Goal: Task Accomplishment & Management: Manage account settings

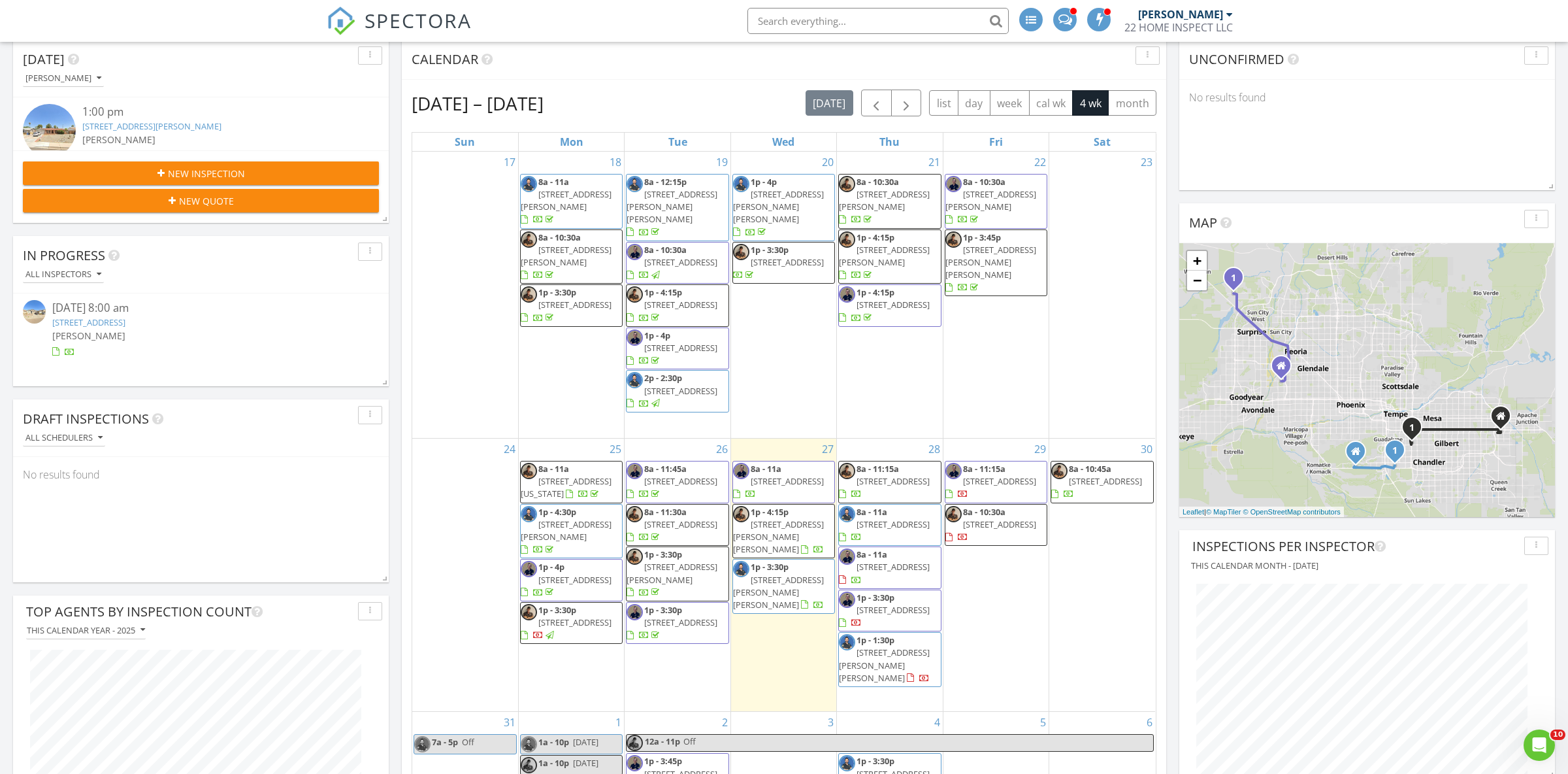
click at [798, 639] on td "27 8a - 11a 16732 W Cavedale Dr, Surprise 85387 1p - 4:15p 2804 W Curry St, Cha…" at bounding box center [784, 575] width 106 height 273
click at [790, 588] on link "Inspection" at bounding box center [781, 583] width 68 height 21
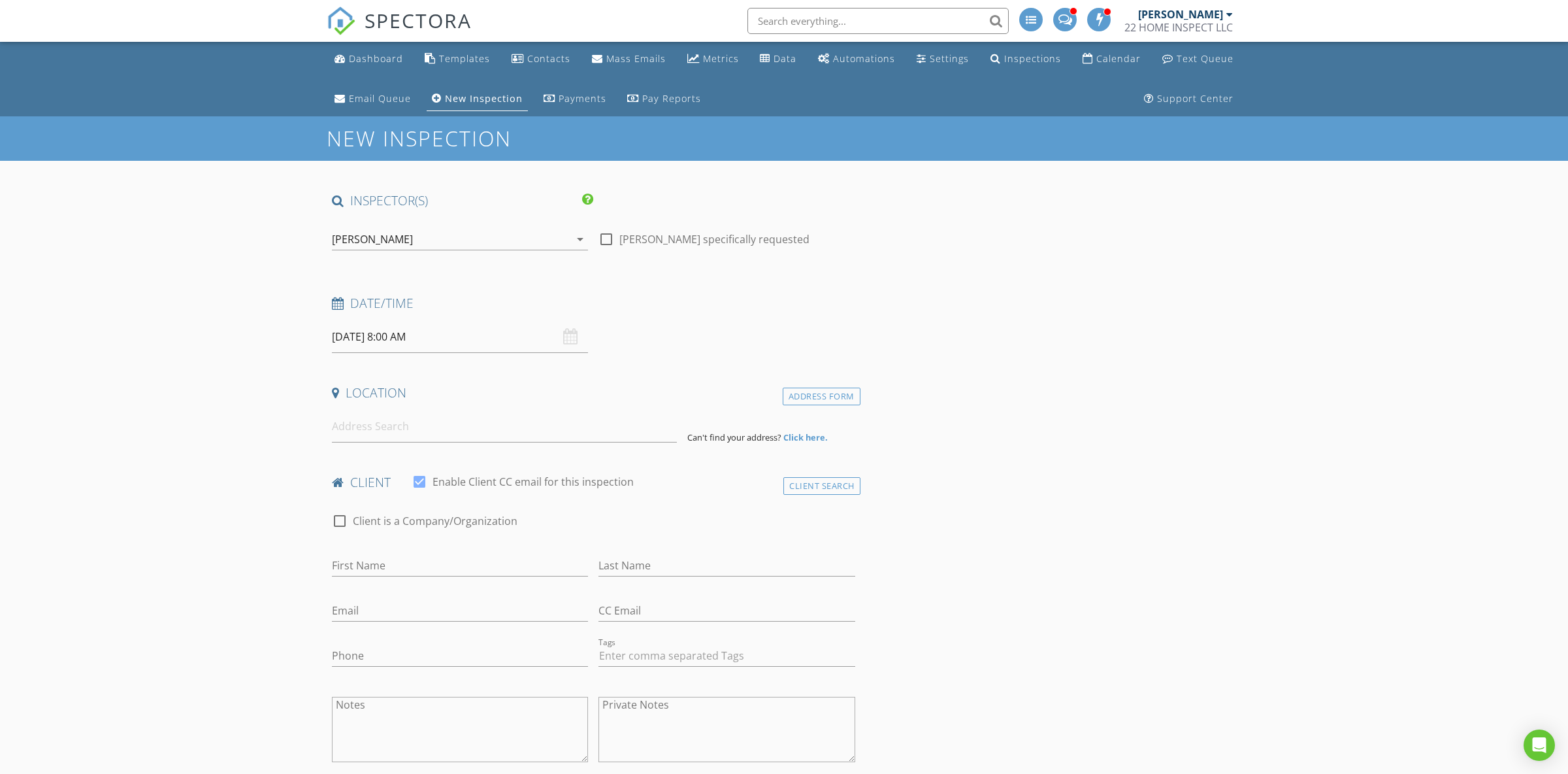
click at [473, 243] on div "[PERSON_NAME]" at bounding box center [450, 239] width 238 height 21
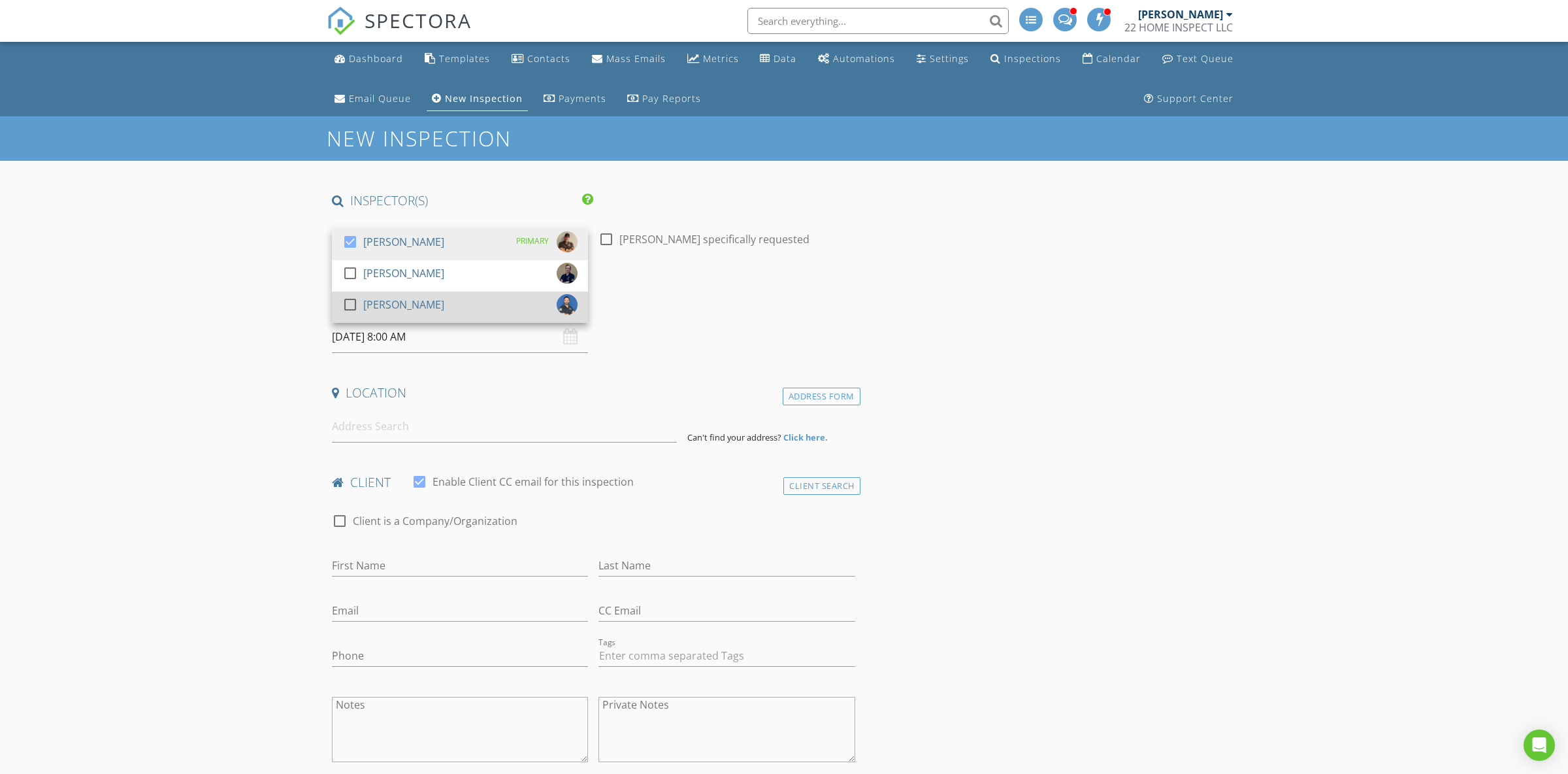
click at [407, 309] on div "[PERSON_NAME]" at bounding box center [403, 305] width 81 height 21
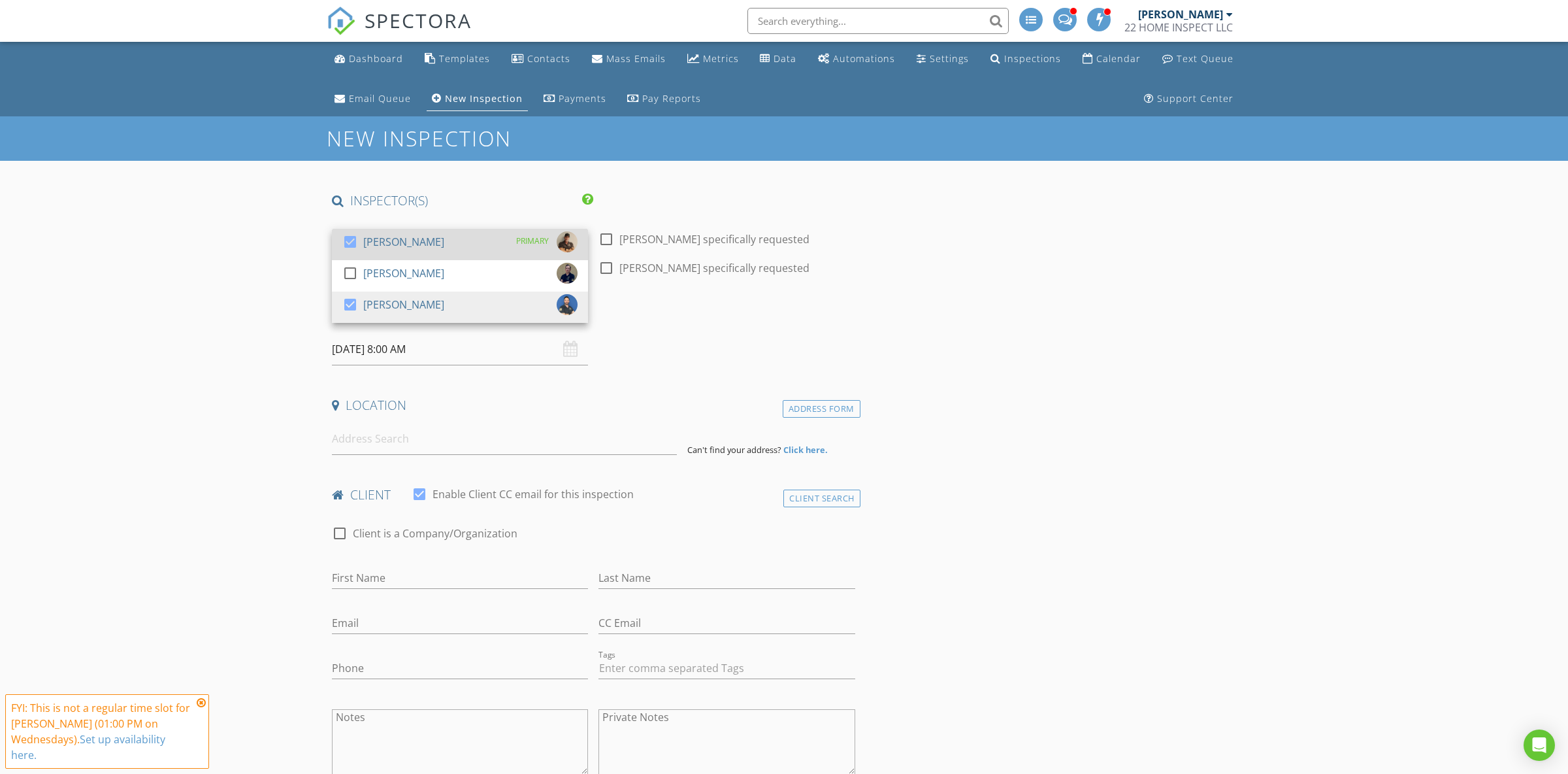
click at [356, 241] on div at bounding box center [350, 242] width 23 height 23
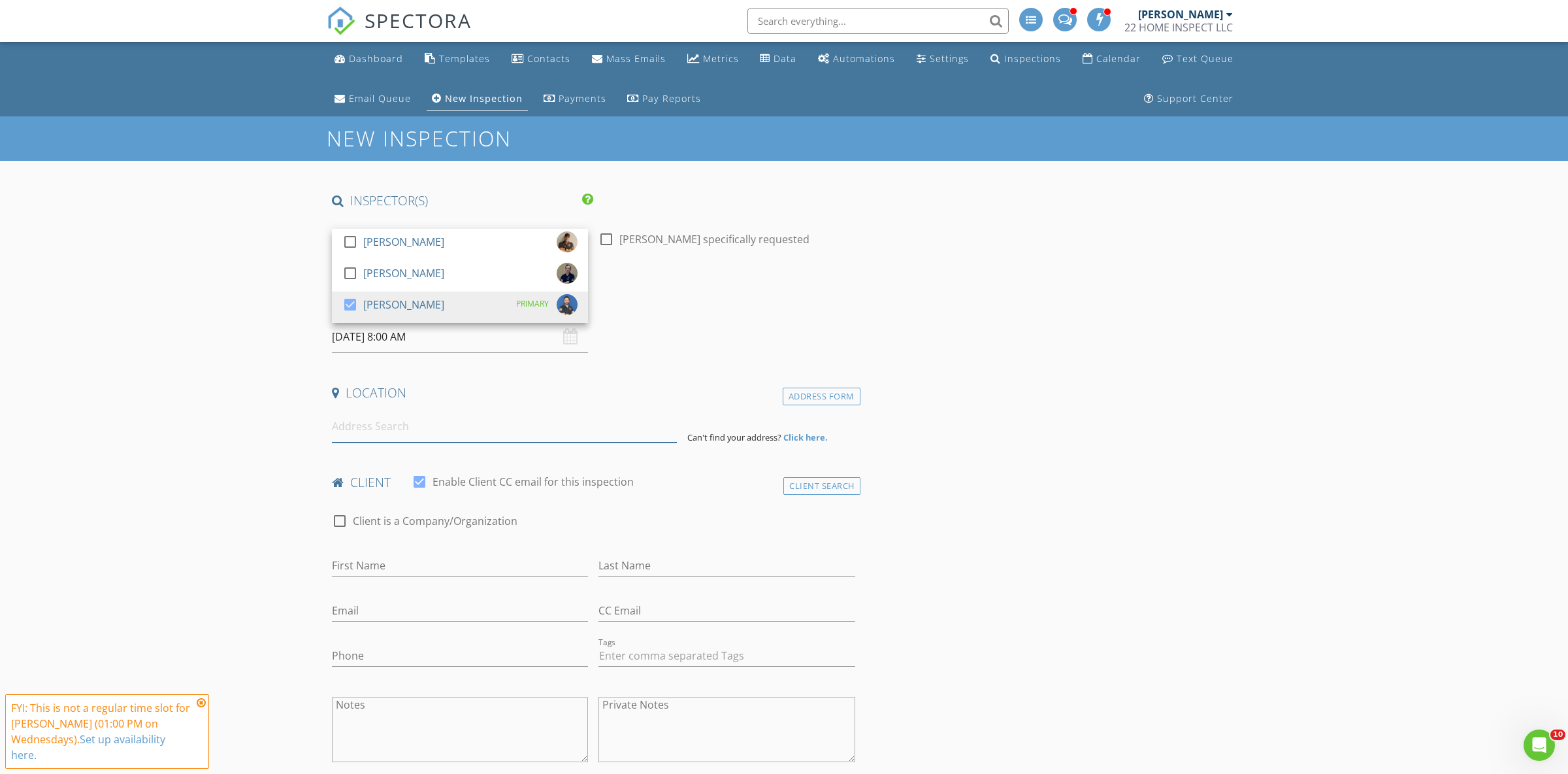
click at [408, 433] on input at bounding box center [504, 426] width 345 height 32
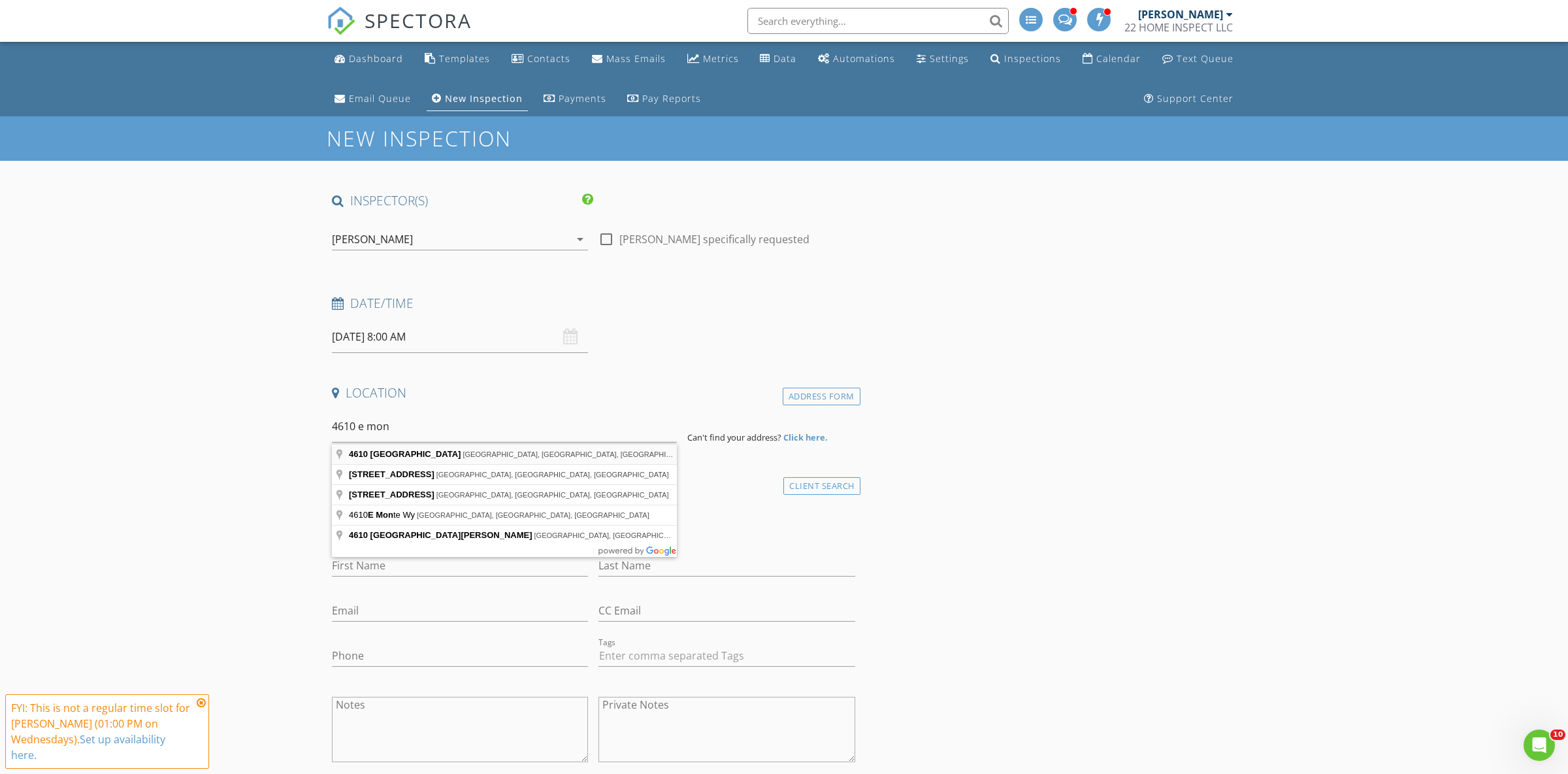
type input "4610 East Monte Way, Phoenix, AZ, USA"
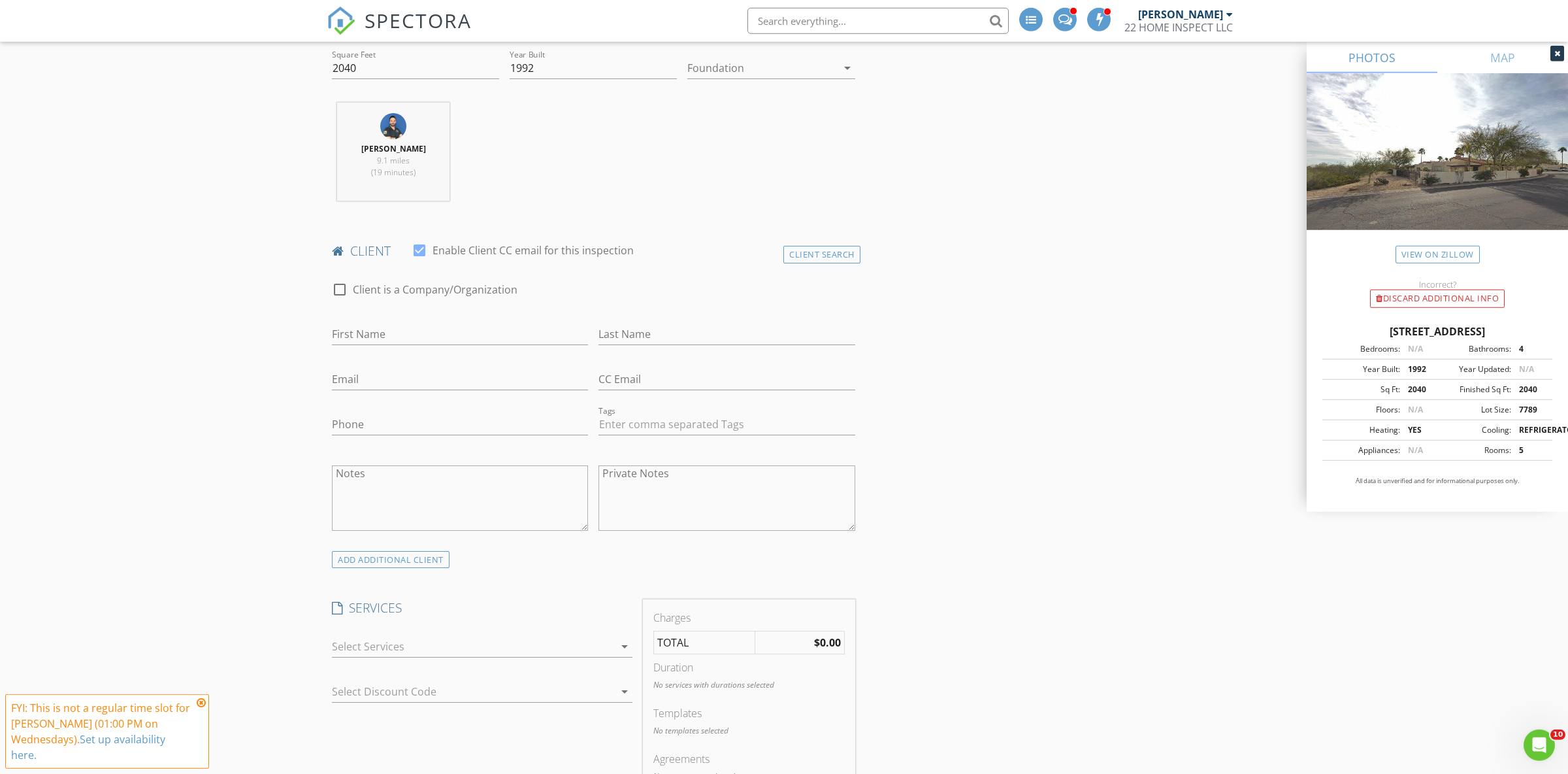
scroll to position [503, 0]
click at [820, 251] on div "Client Search" at bounding box center [822, 250] width 77 height 18
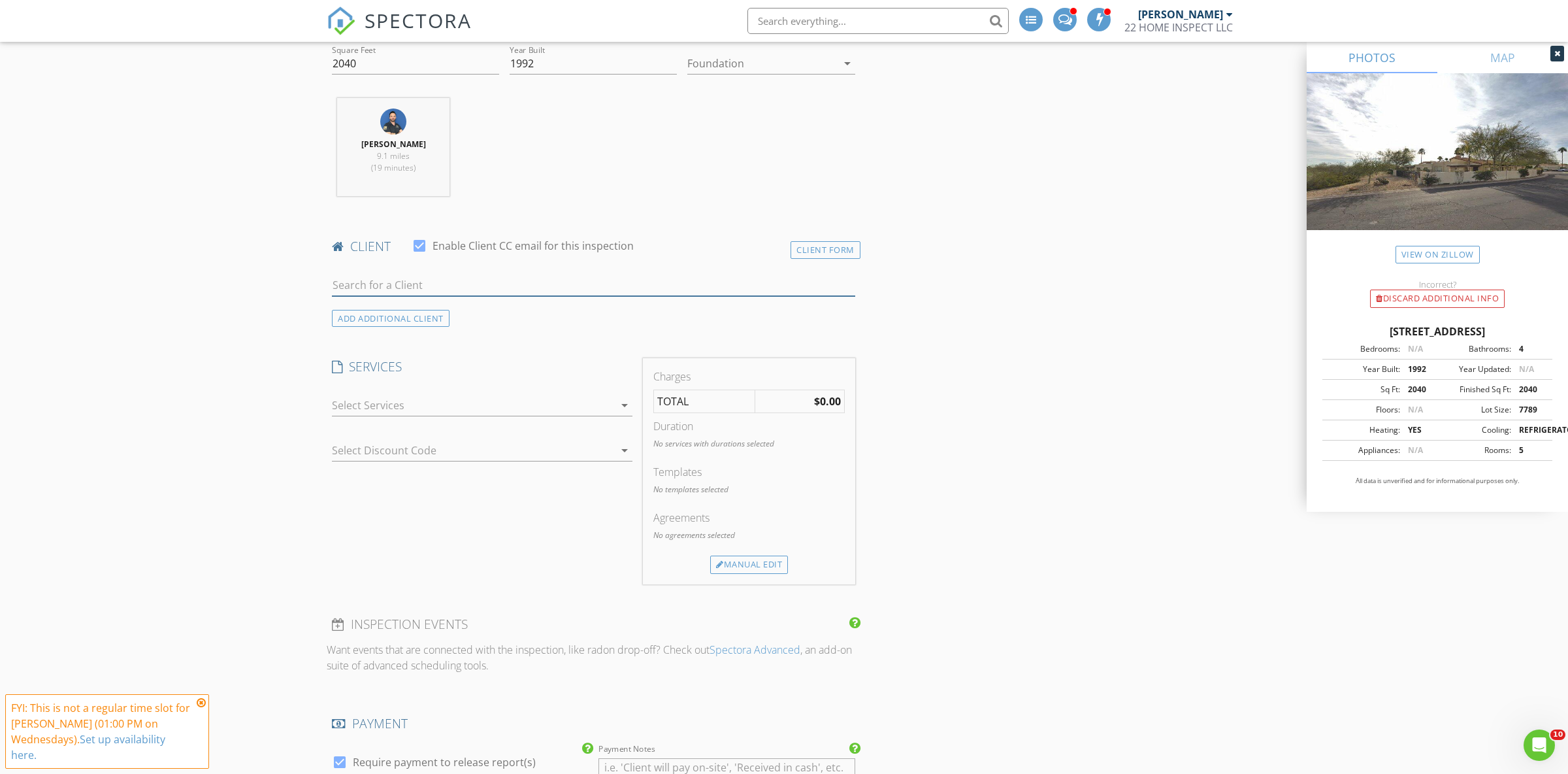
click at [435, 291] on input "text" at bounding box center [594, 285] width 523 height 22
type input "y"
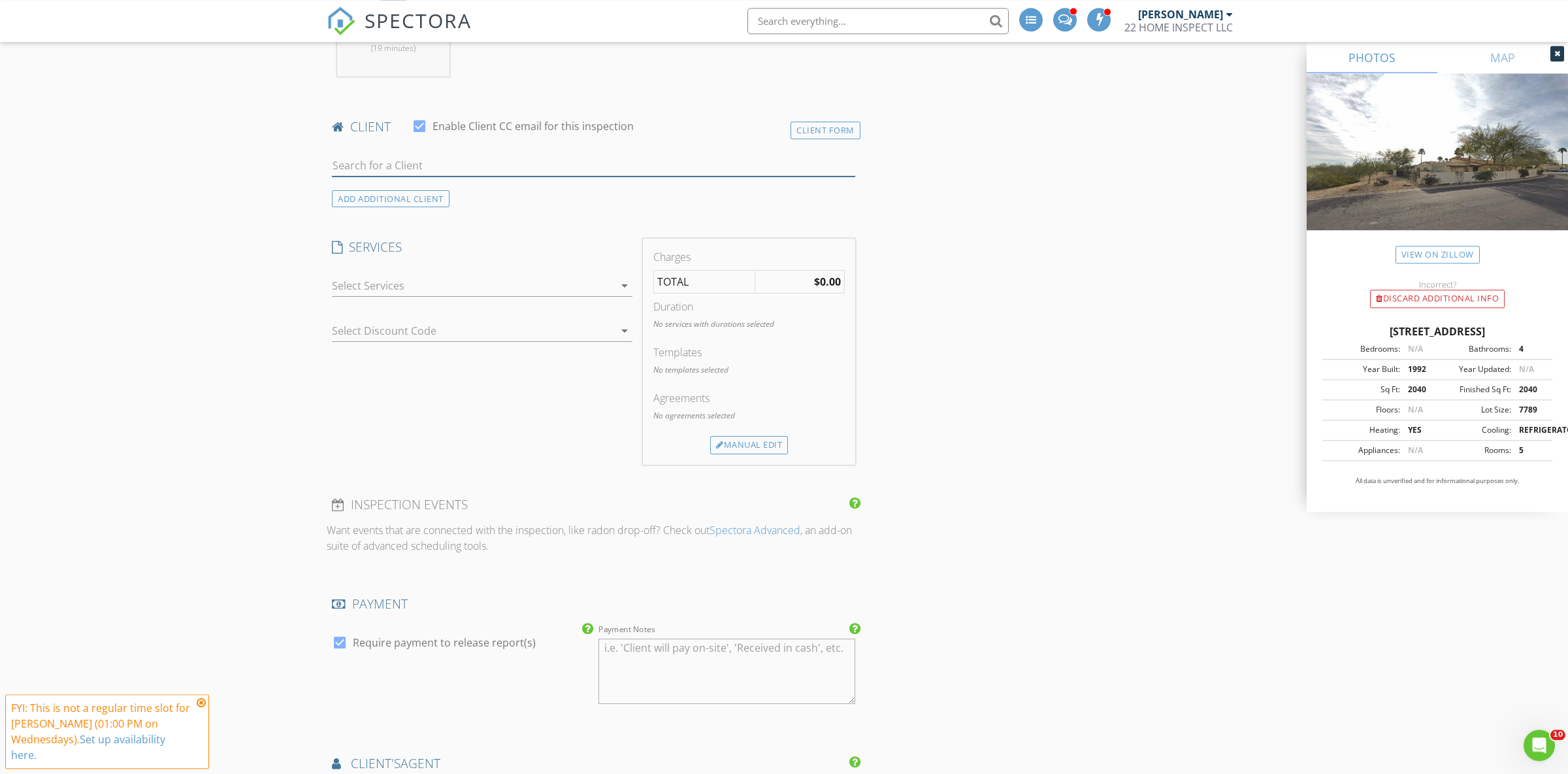
scroll to position [778, 0]
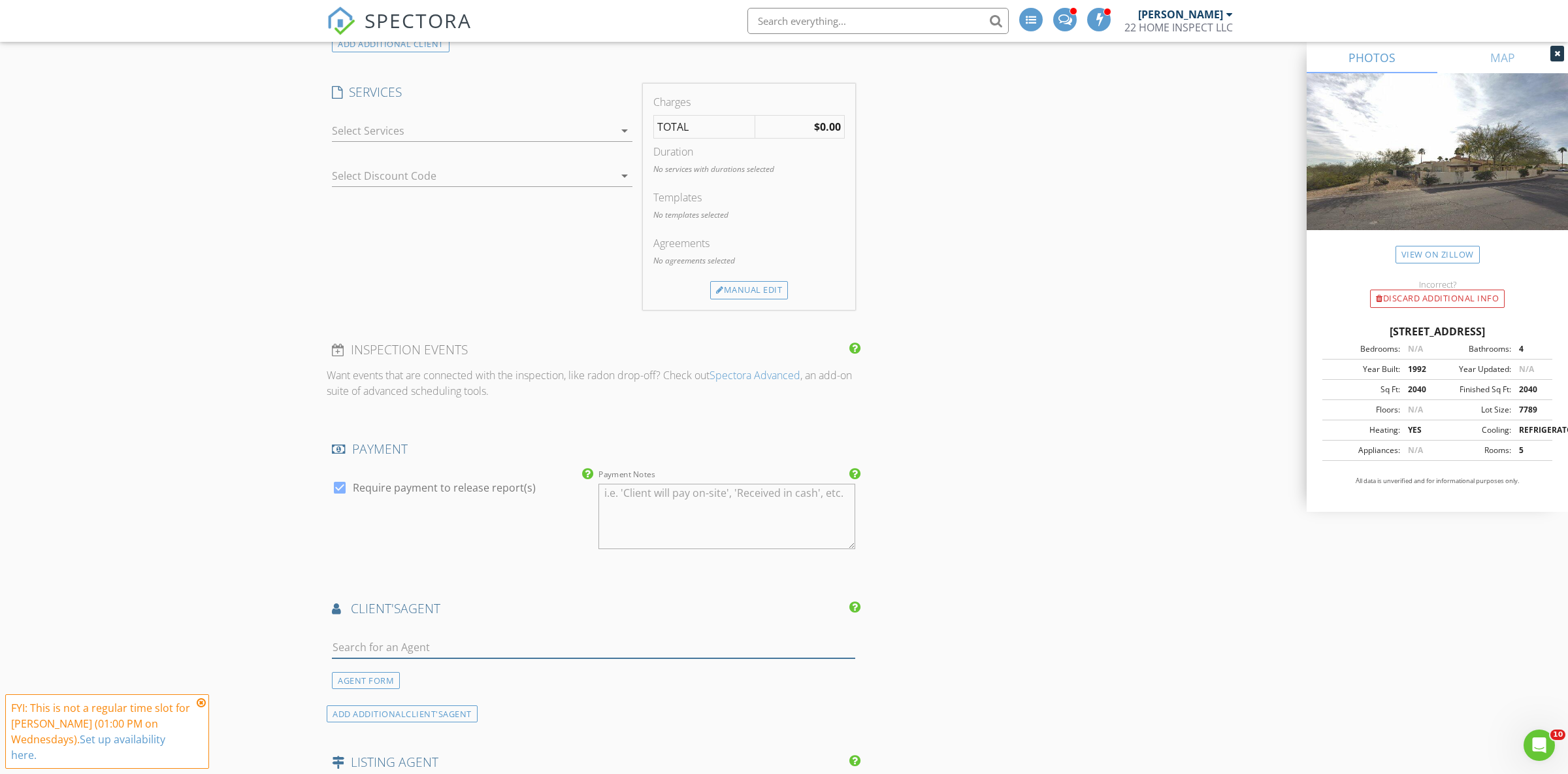
click at [392, 650] on input "text" at bounding box center [594, 647] width 523 height 22
type input "yost"
click at [422, 684] on div "Homesmart" at bounding box center [409, 685] width 81 height 11
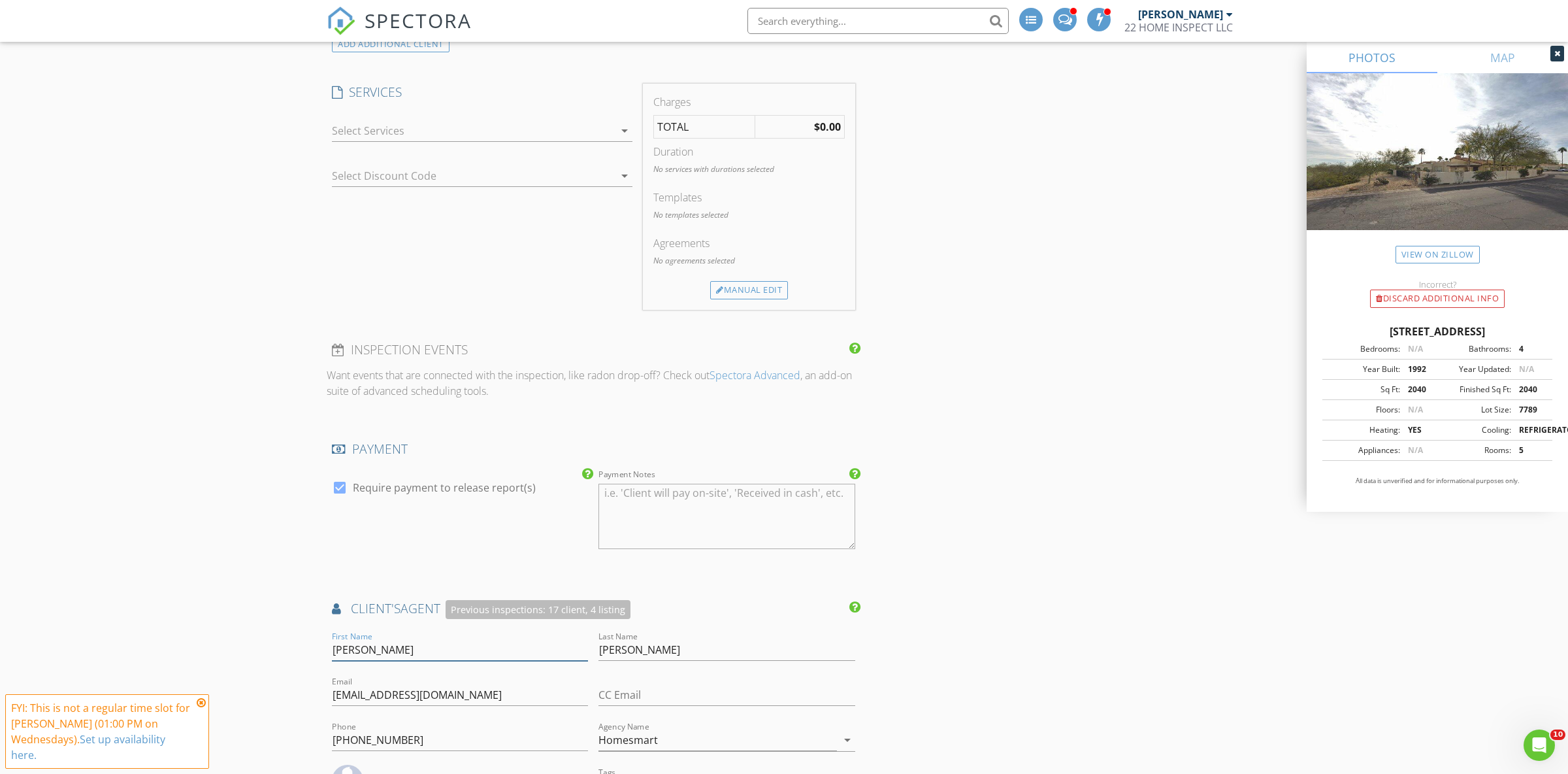
drag, startPoint x: 393, startPoint y: 649, endPoint x: 327, endPoint y: 657, distance: 66.5
click at [332, 657] on input "Steven" at bounding box center [460, 650] width 256 height 22
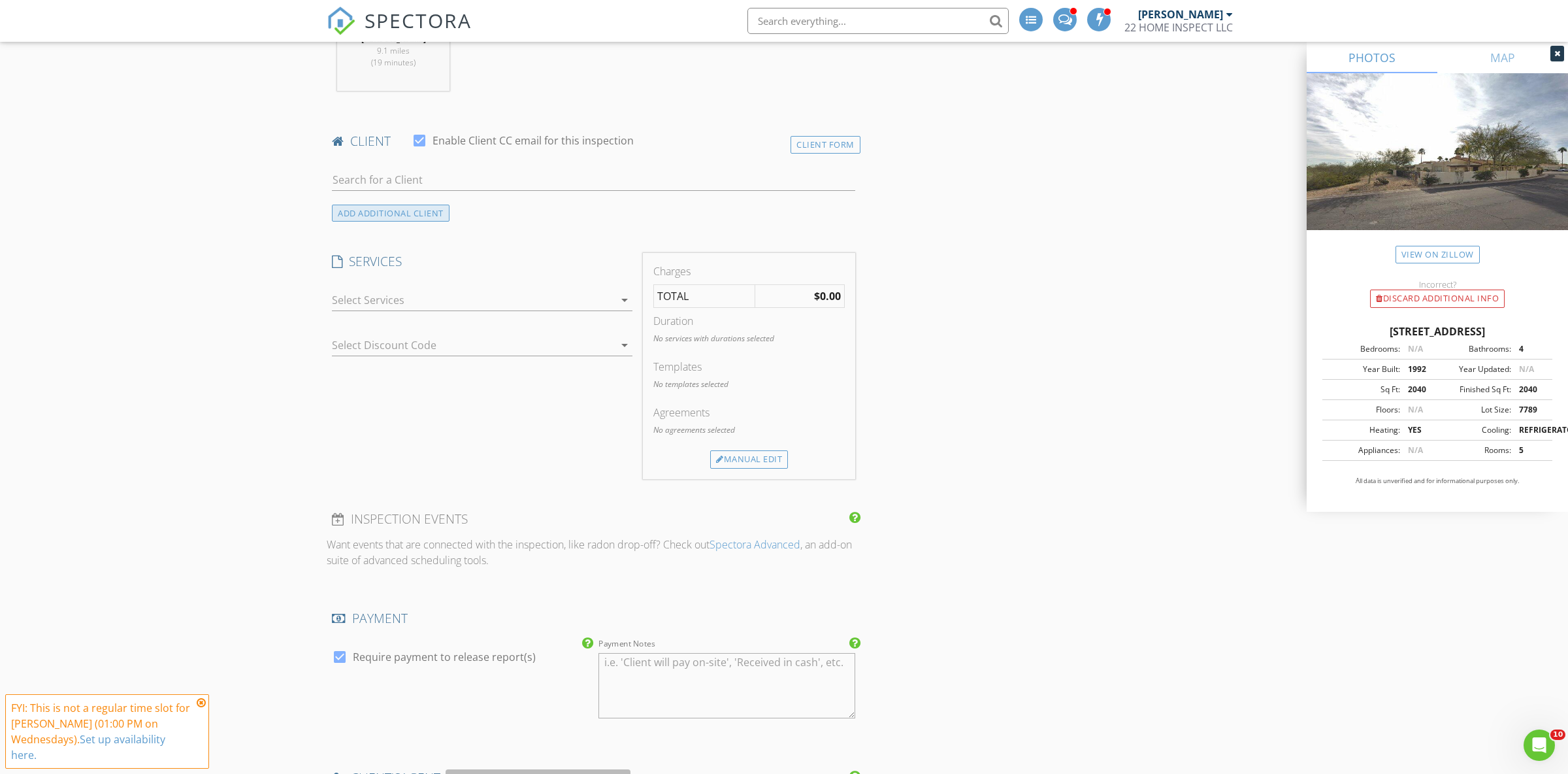
scroll to position [594, 0]
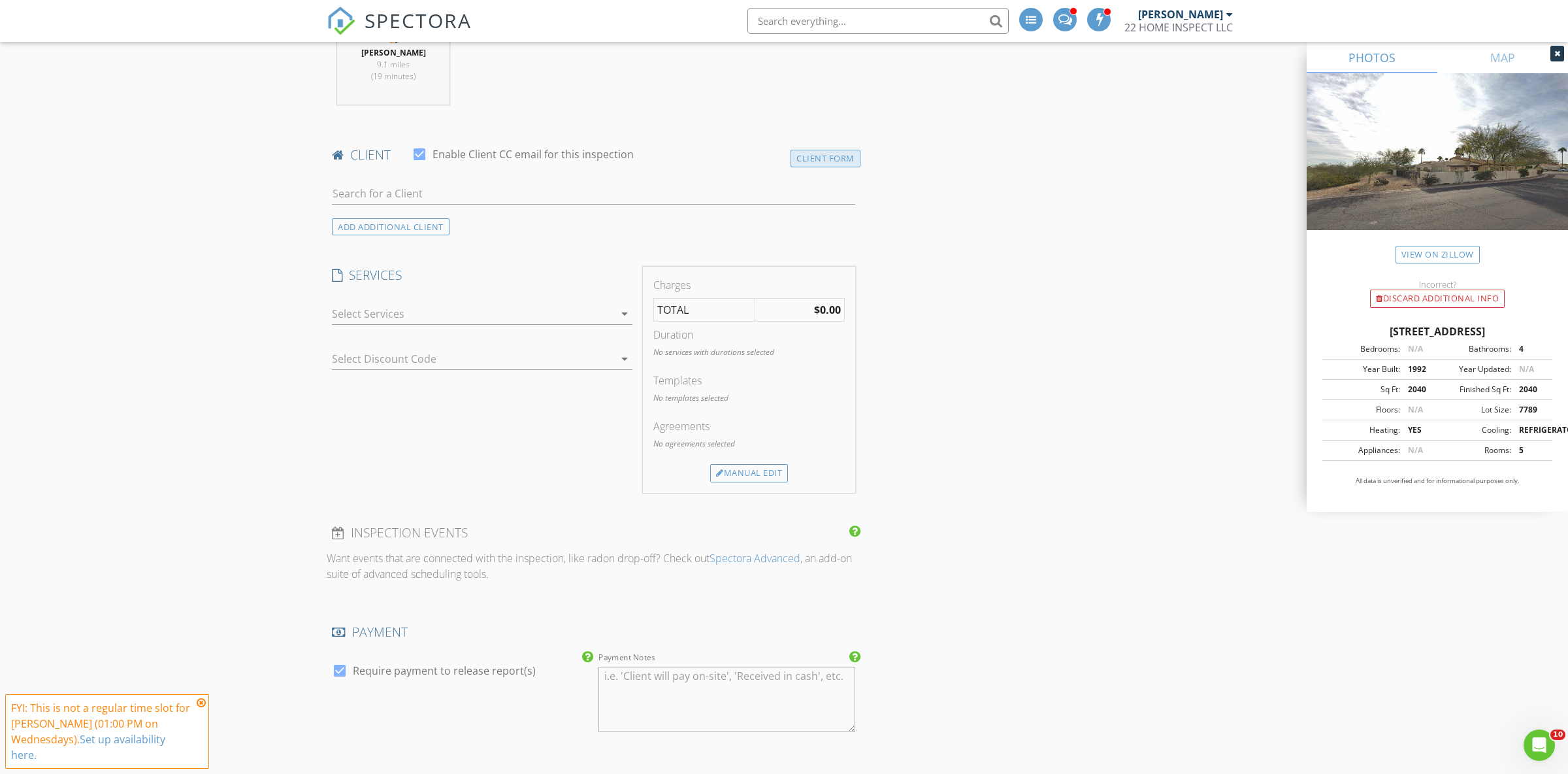
click at [814, 161] on div "Client Form" at bounding box center [825, 158] width 70 height 18
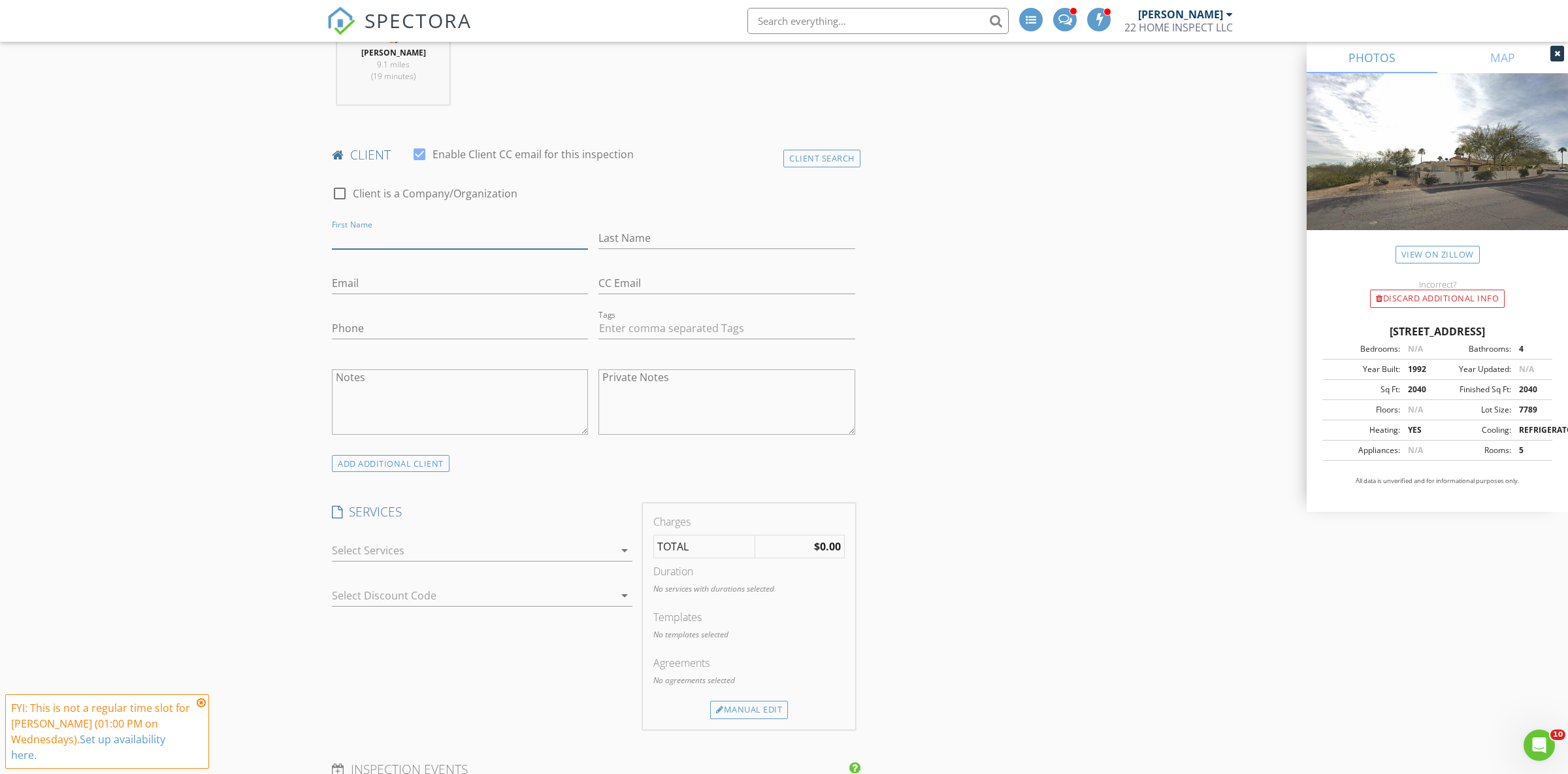
click at [424, 246] on input "First Name" at bounding box center [460, 238] width 256 height 22
paste input "Steven"
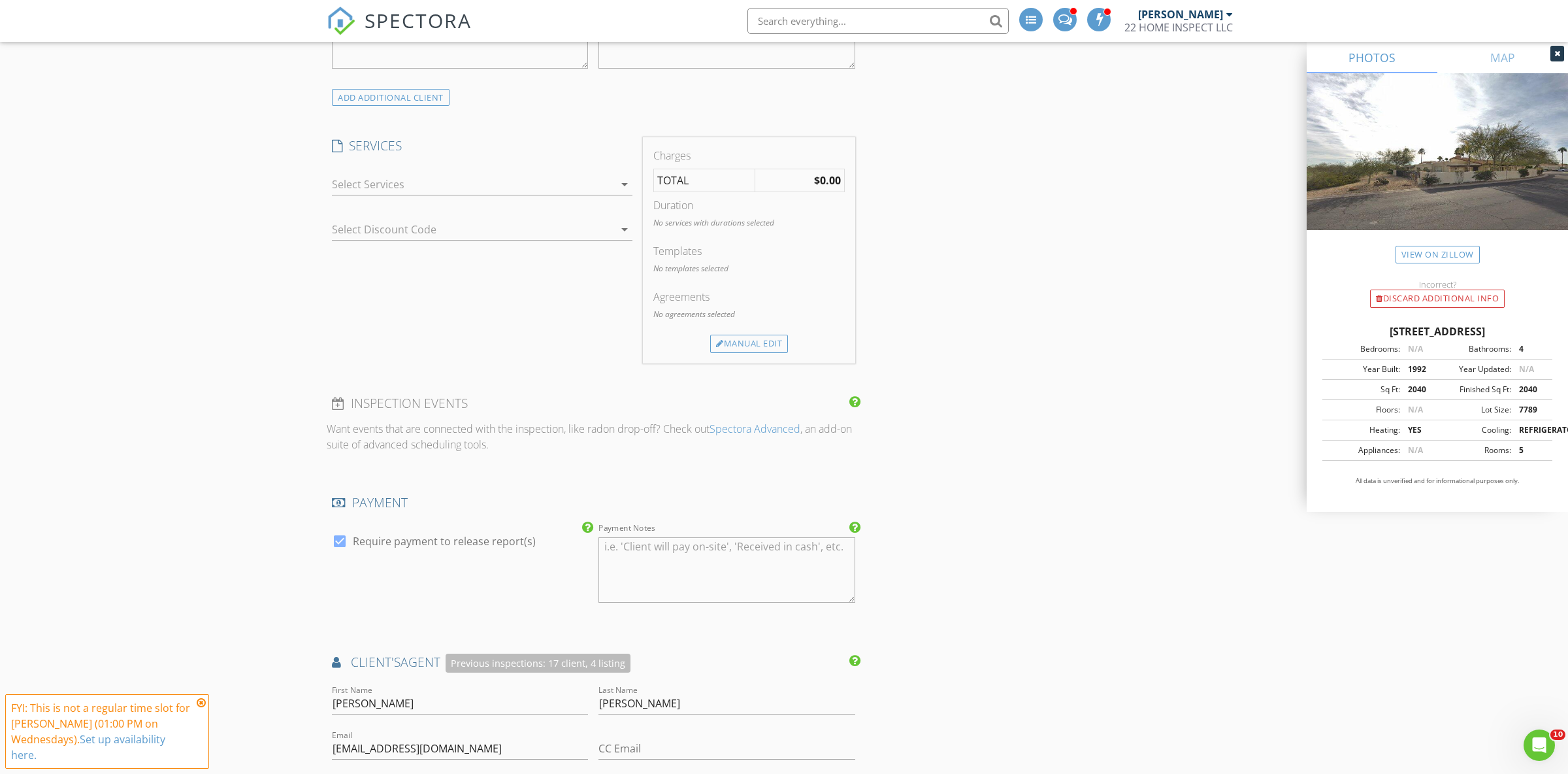
scroll to position [1098, 0]
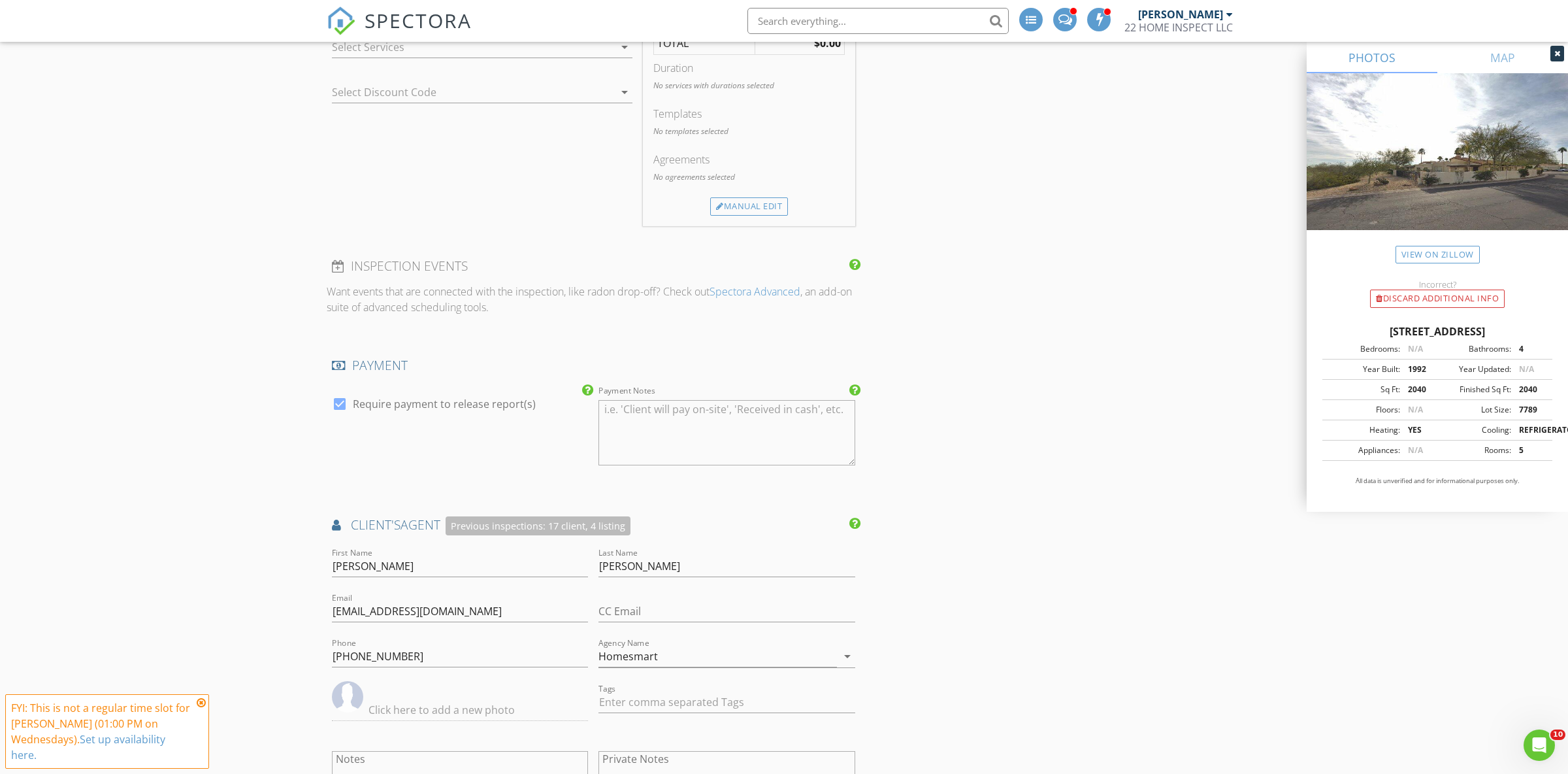
type input "Steven"
drag, startPoint x: 666, startPoint y: 566, endPoint x: 591, endPoint y: 571, distance: 75.2
click at [598, 571] on input "Yost" at bounding box center [726, 566] width 256 height 22
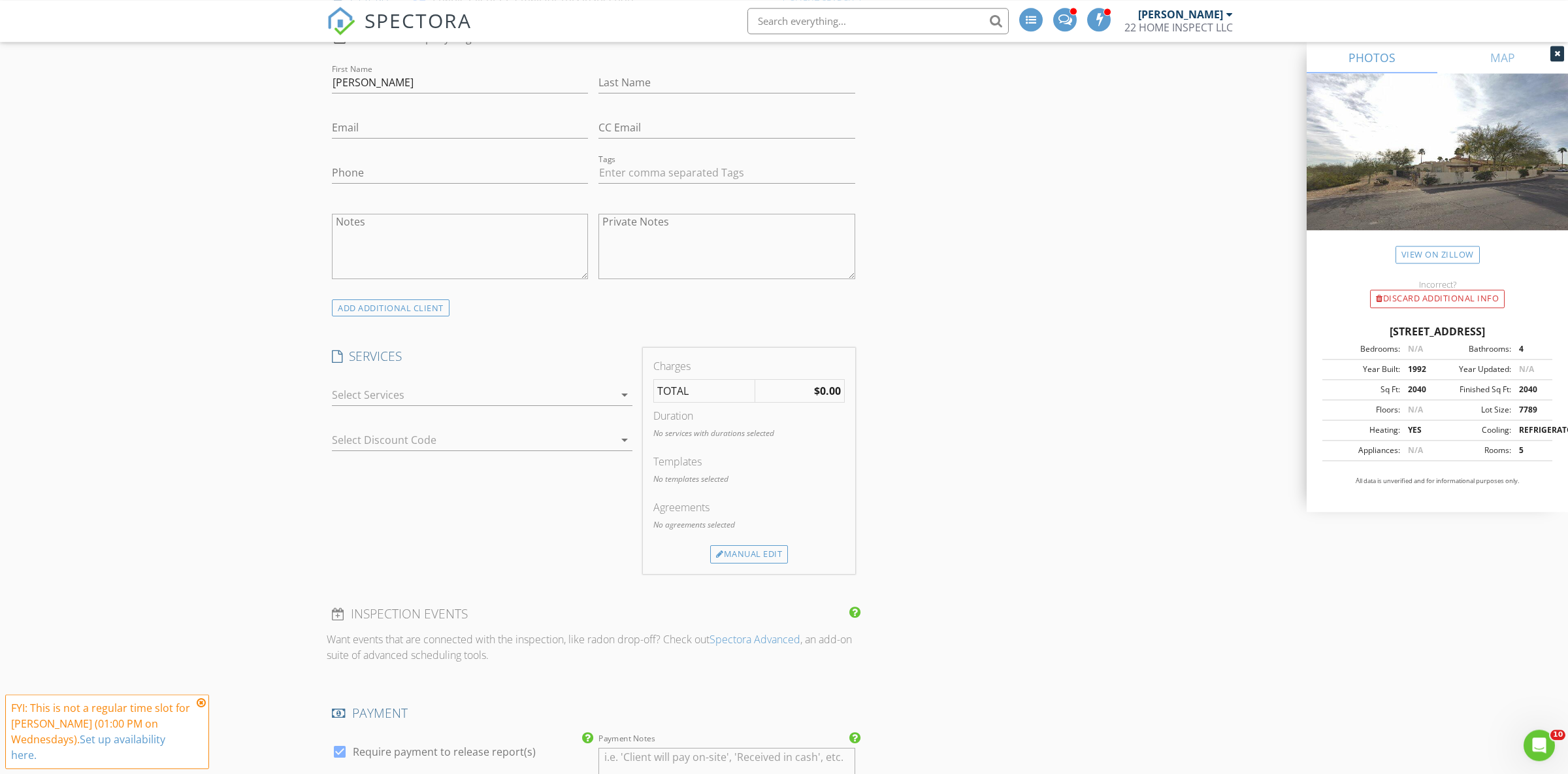
scroll to position [641, 0]
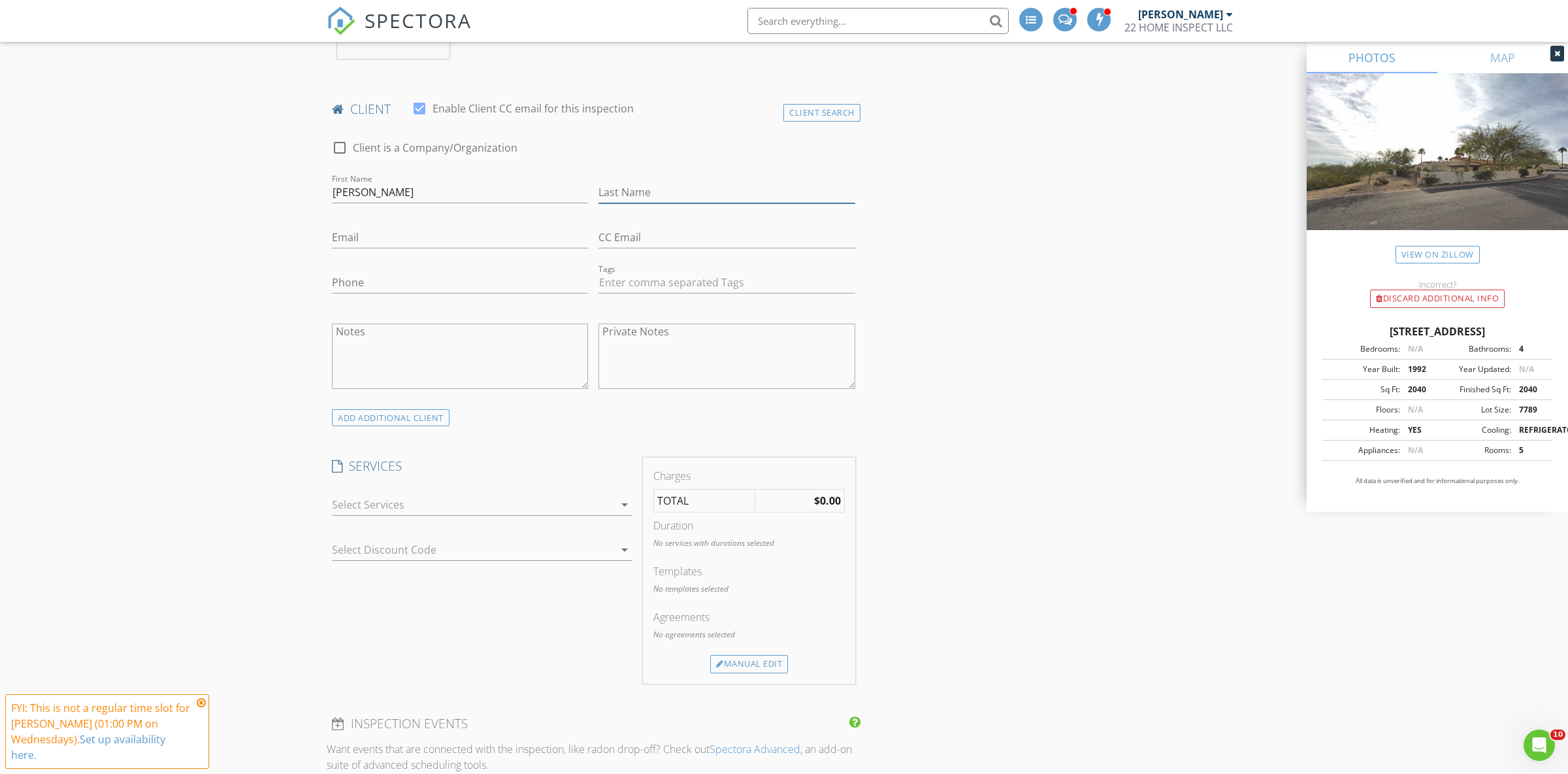
click at [653, 195] on input "Last Name" at bounding box center [726, 192] width 256 height 22
paste input "[PERSON_NAME]"
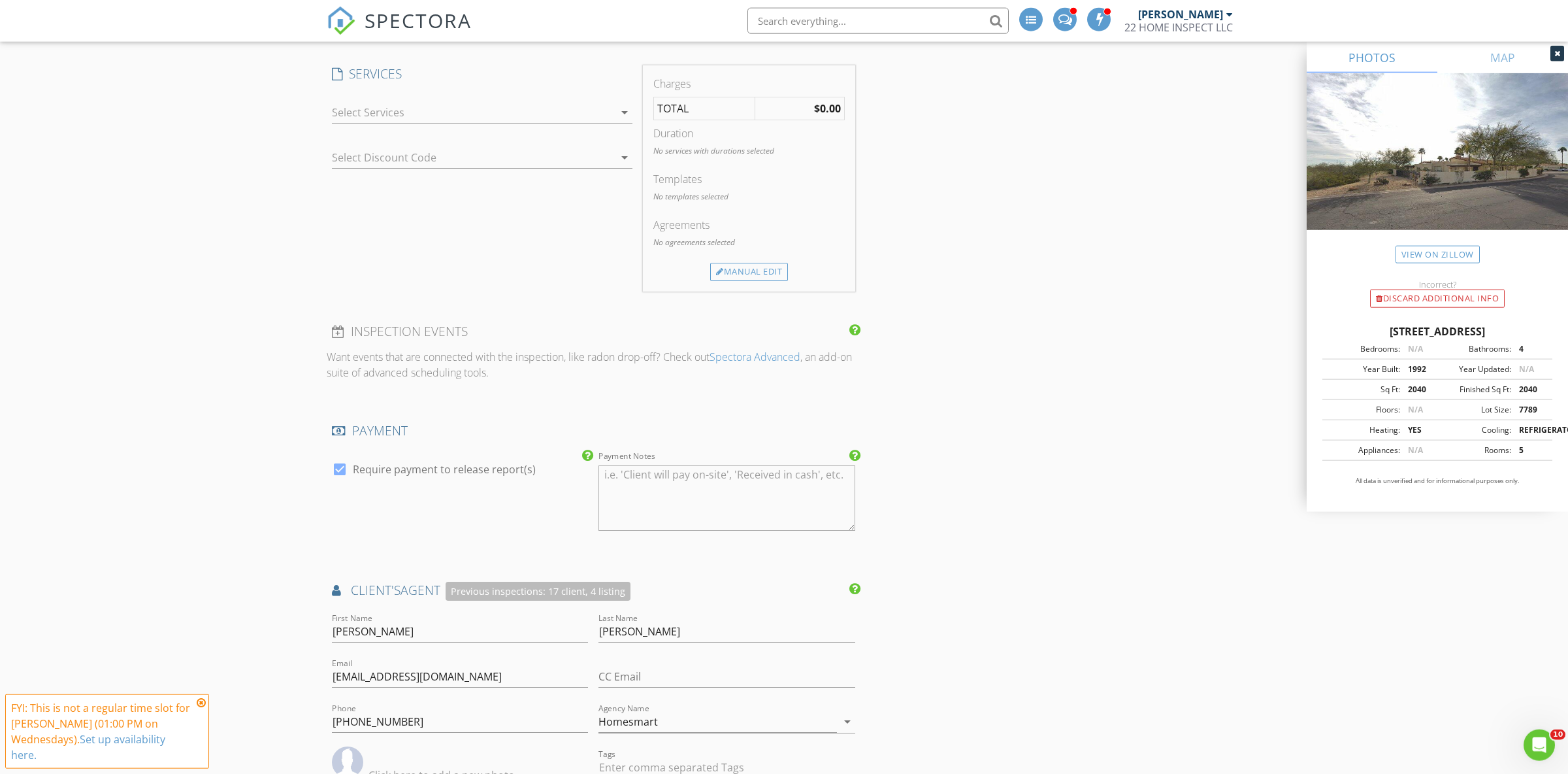
scroll to position [1098, 0]
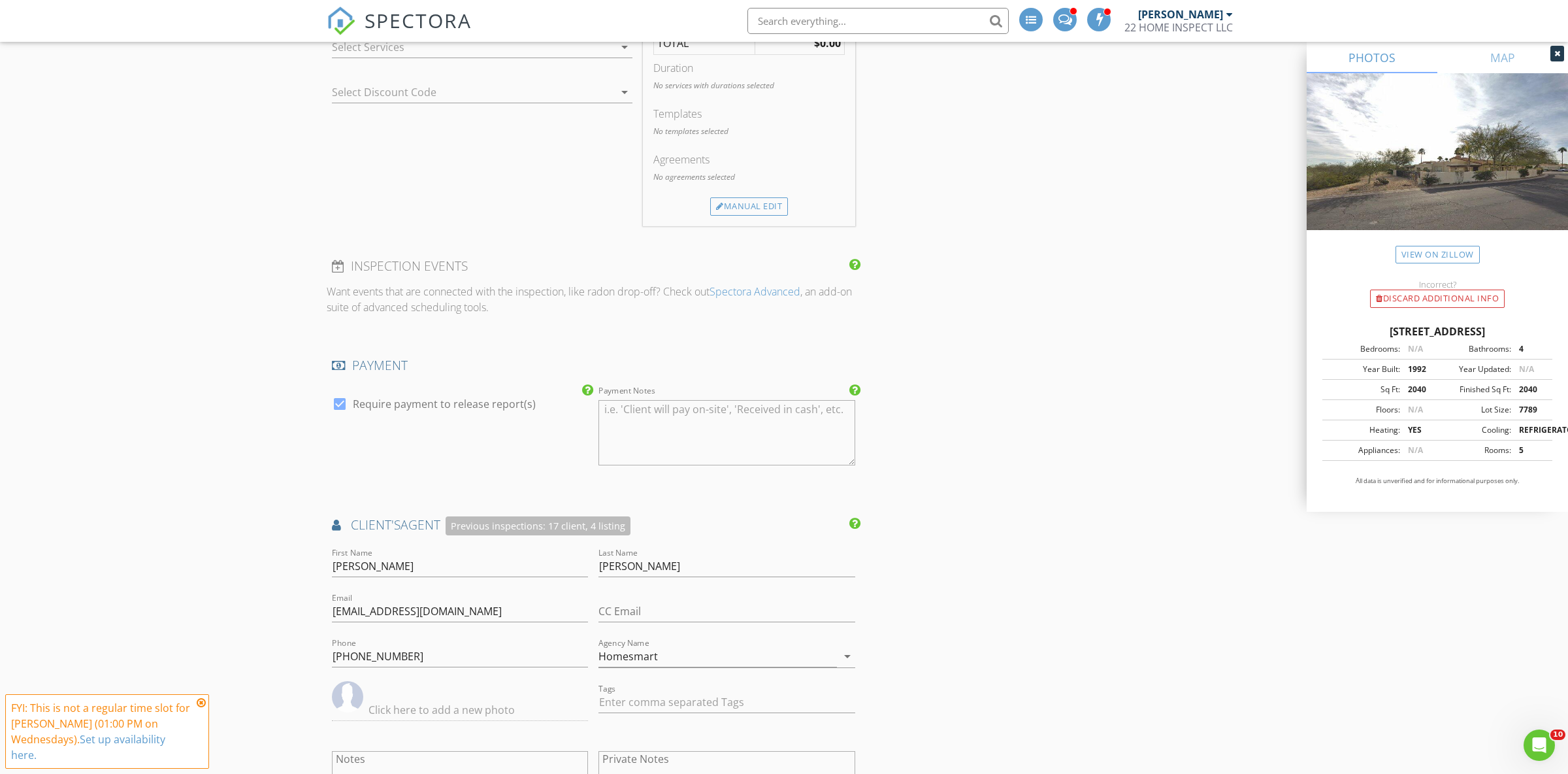
type input "[PERSON_NAME]"
drag, startPoint x: 483, startPoint y: 608, endPoint x: 331, endPoint y: 620, distance: 152.5
click at [332, 620] on input "[EMAIL_ADDRESS][DOMAIN_NAME]" at bounding box center [460, 611] width 256 height 22
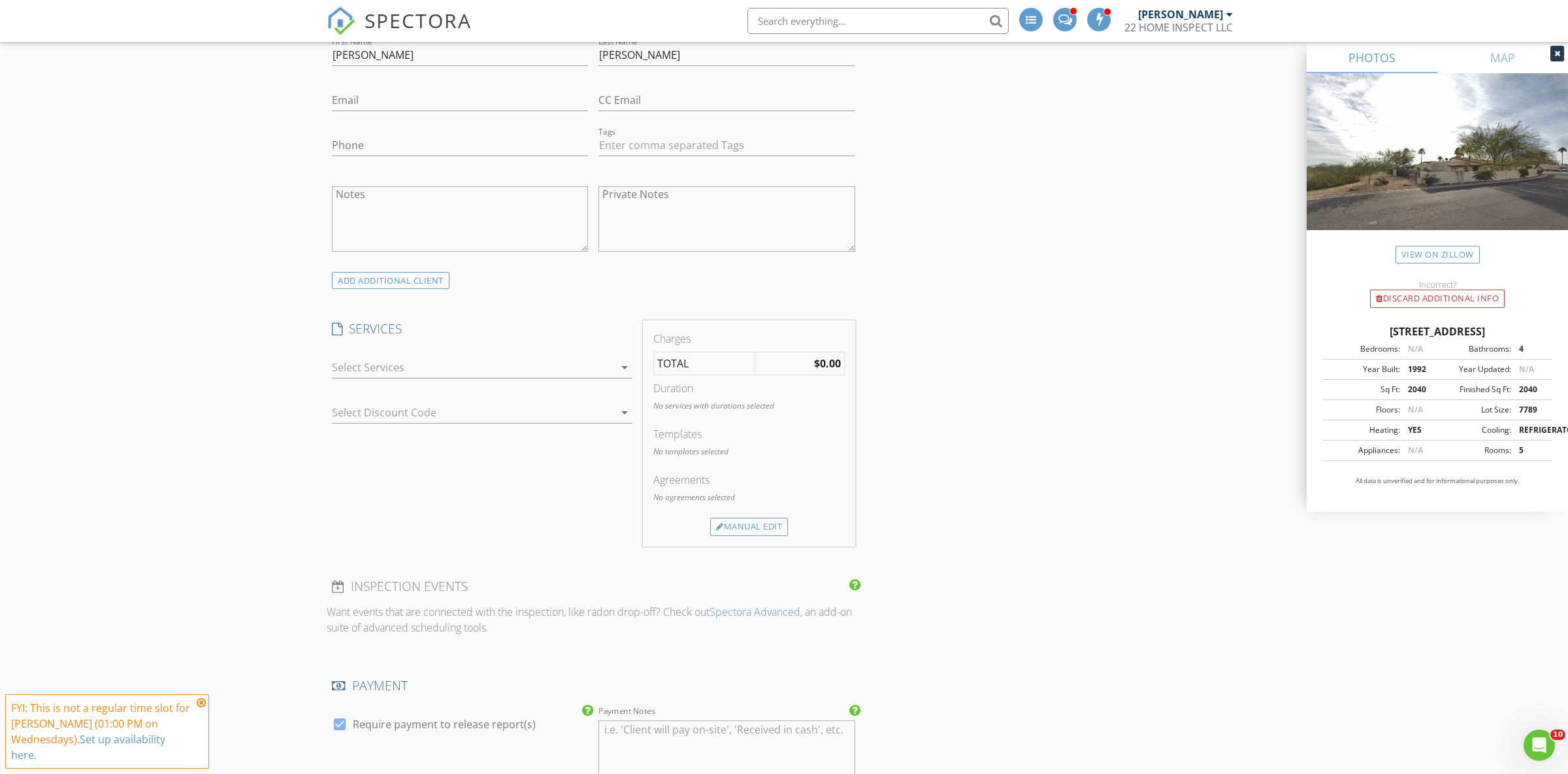
scroll to position [641, 0]
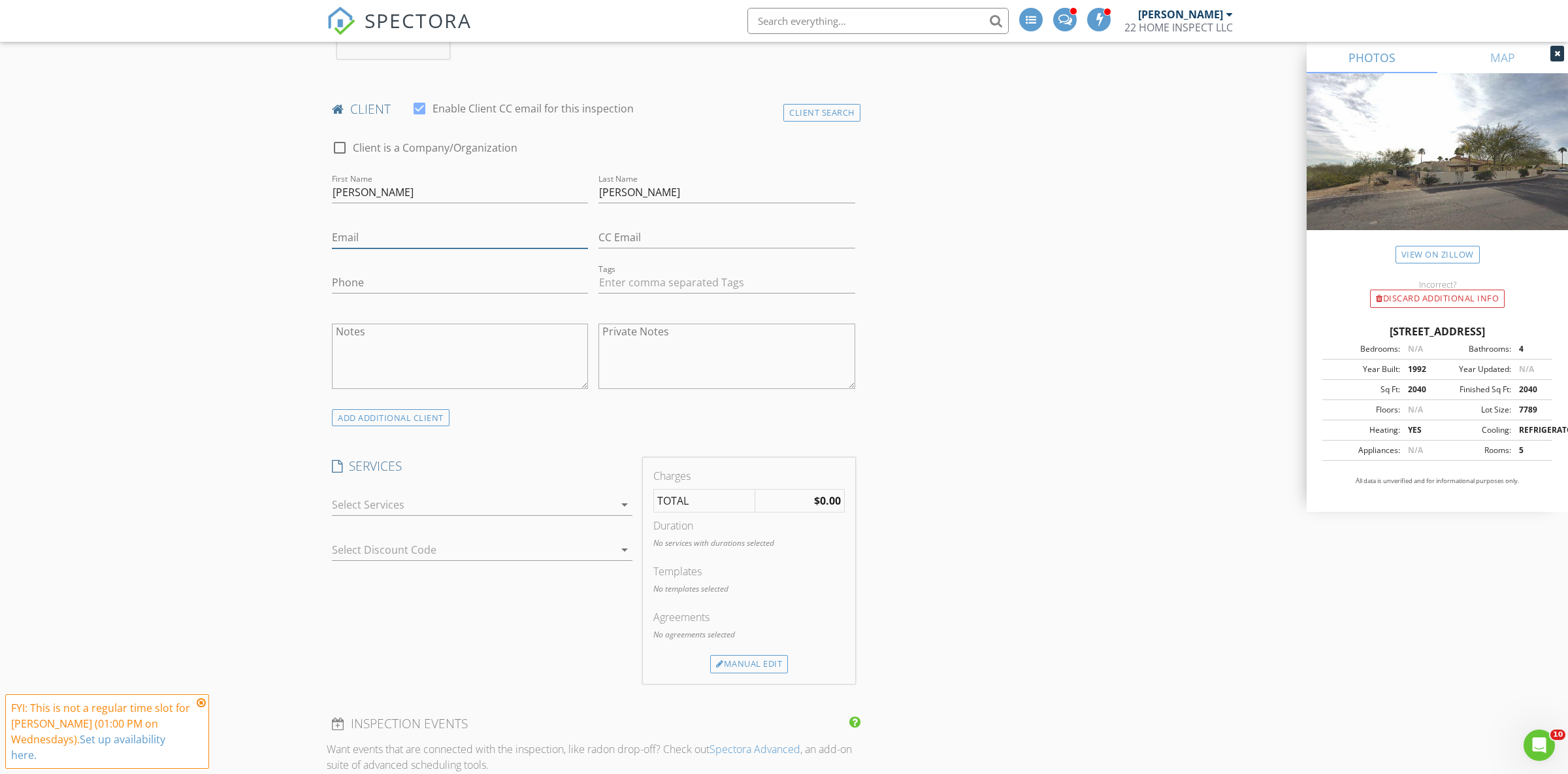
click at [382, 245] on input "Email" at bounding box center [460, 237] width 256 height 22
paste input "[EMAIL_ADDRESS][DOMAIN_NAME]"
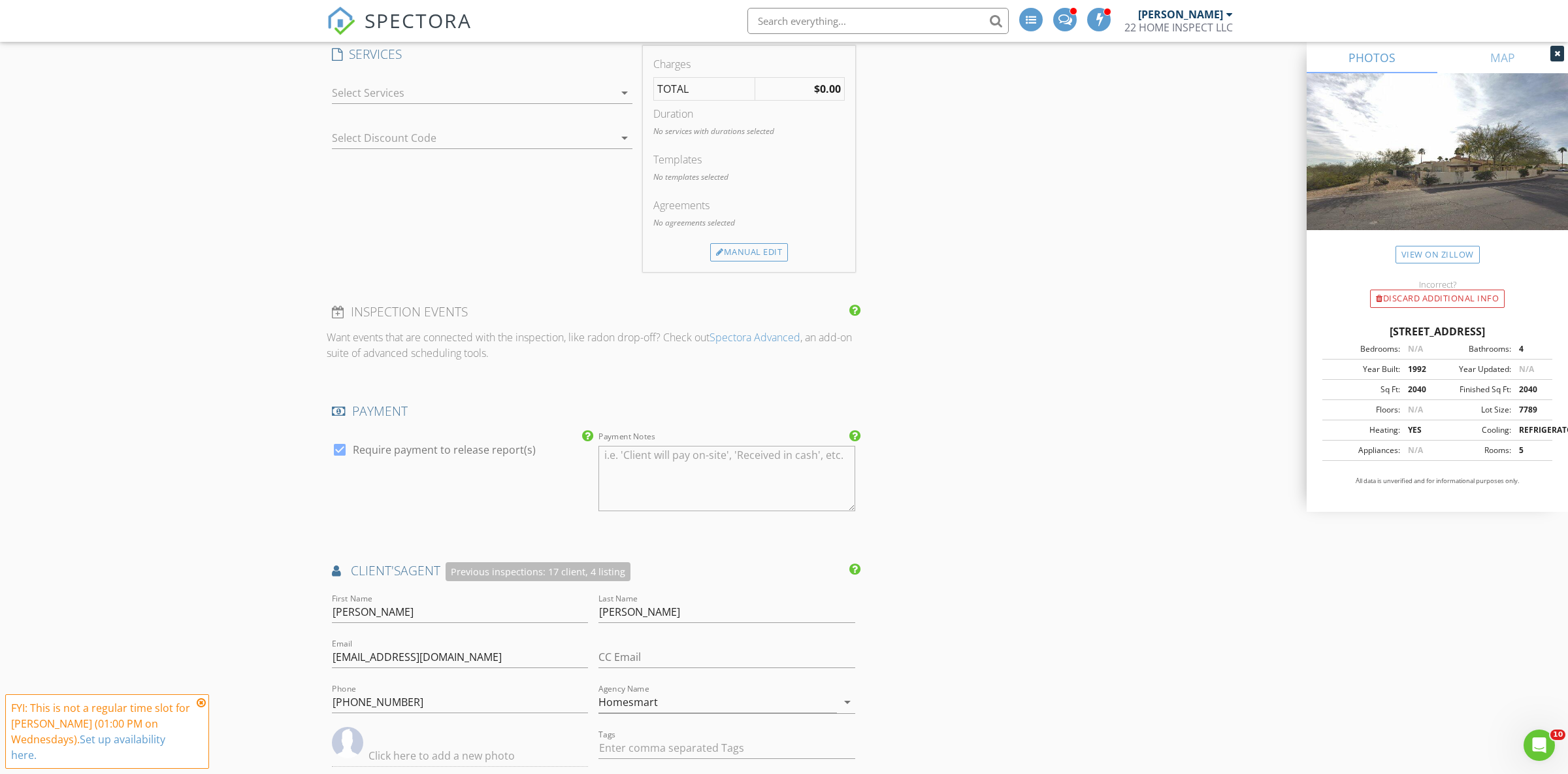
type input "[EMAIL_ADDRESS][DOMAIN_NAME]"
drag, startPoint x: 365, startPoint y: 698, endPoint x: 306, endPoint y: 691, distance: 59.4
click at [332, 691] on input "(480) 592-9342" at bounding box center [460, 702] width 256 height 22
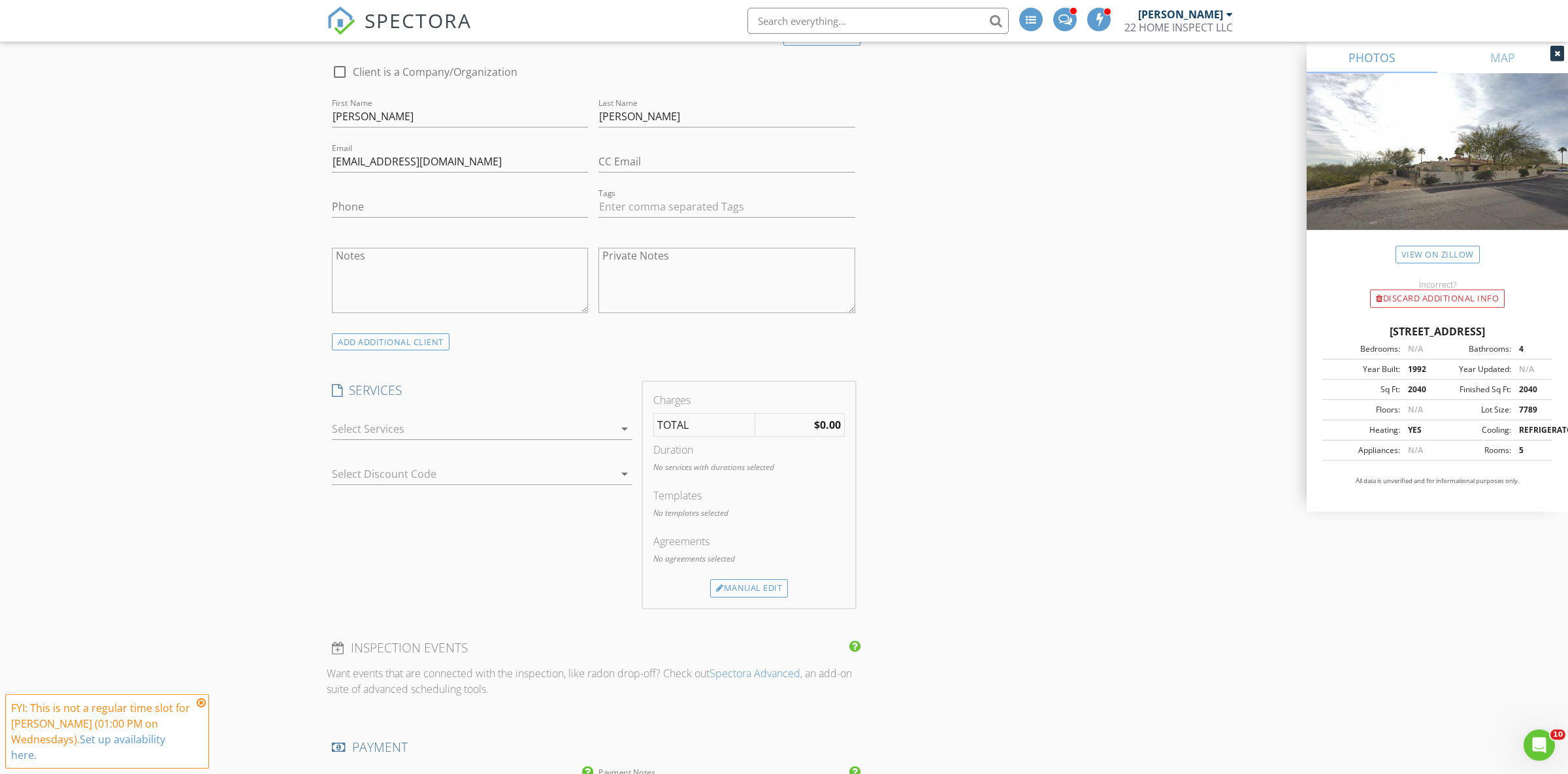
scroll to position [594, 0]
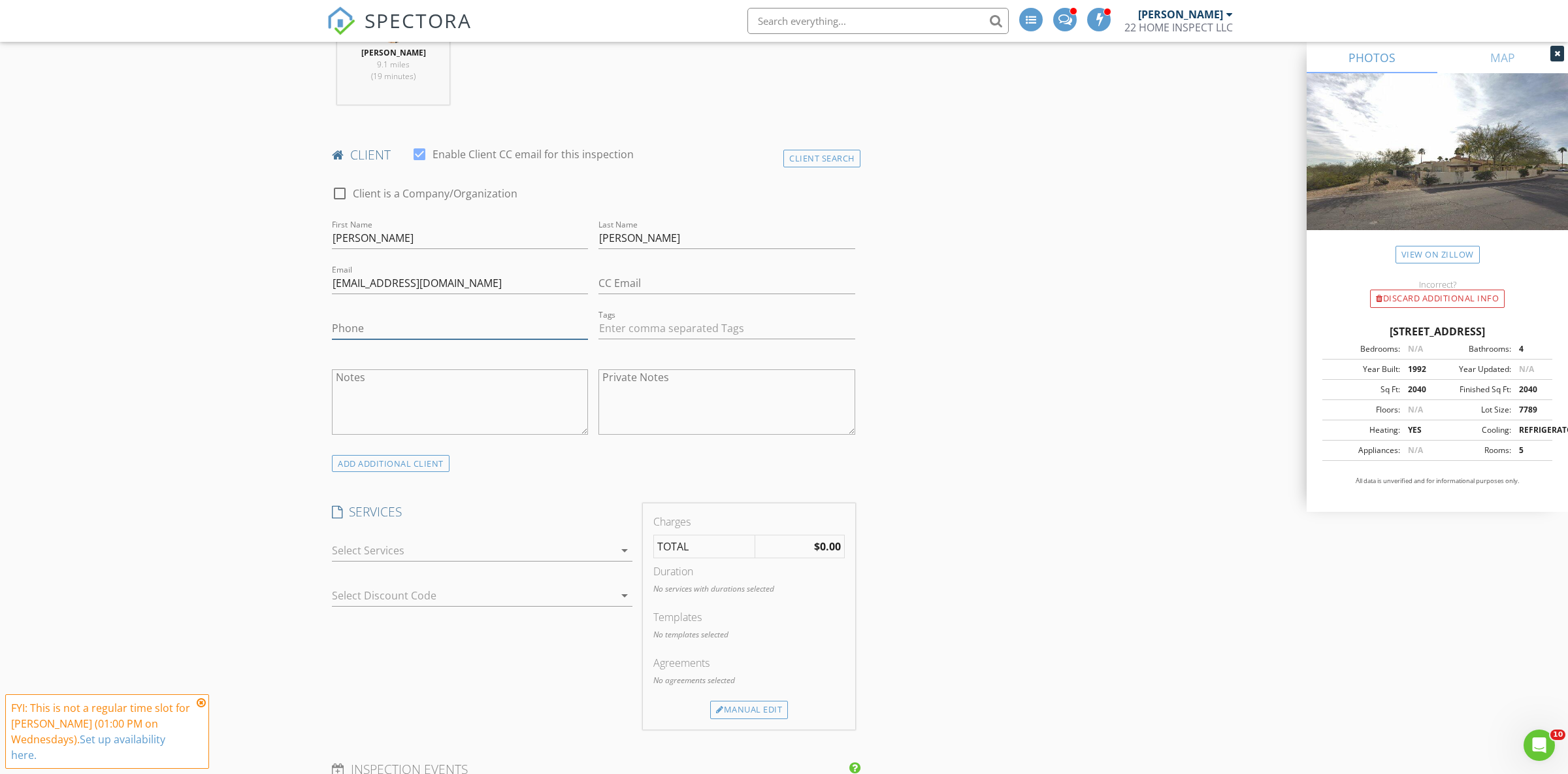
click at [366, 329] on input "Phone" at bounding box center [460, 328] width 256 height 22
paste input "[PHONE_NUMBER]"
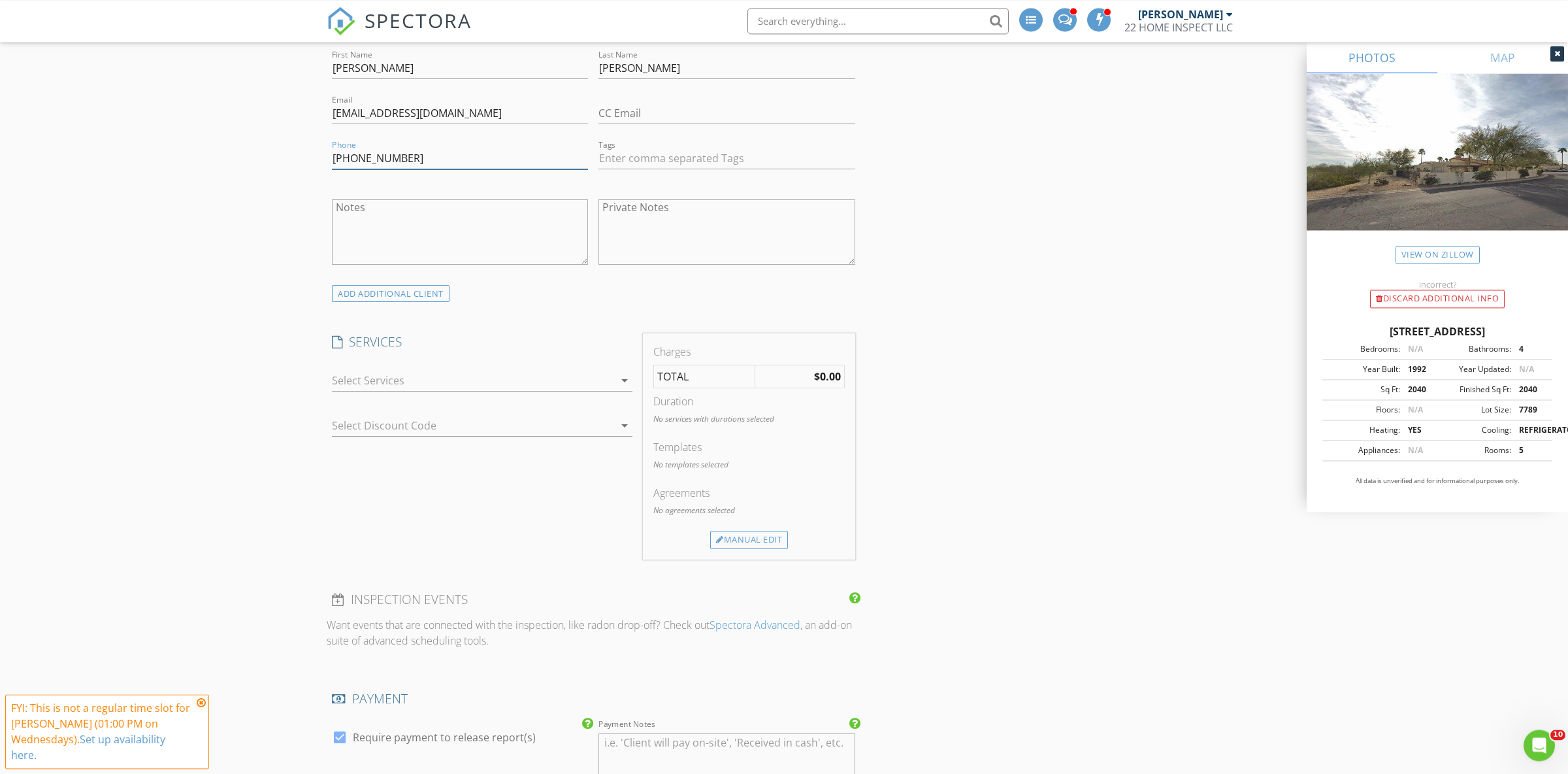
scroll to position [961, 0]
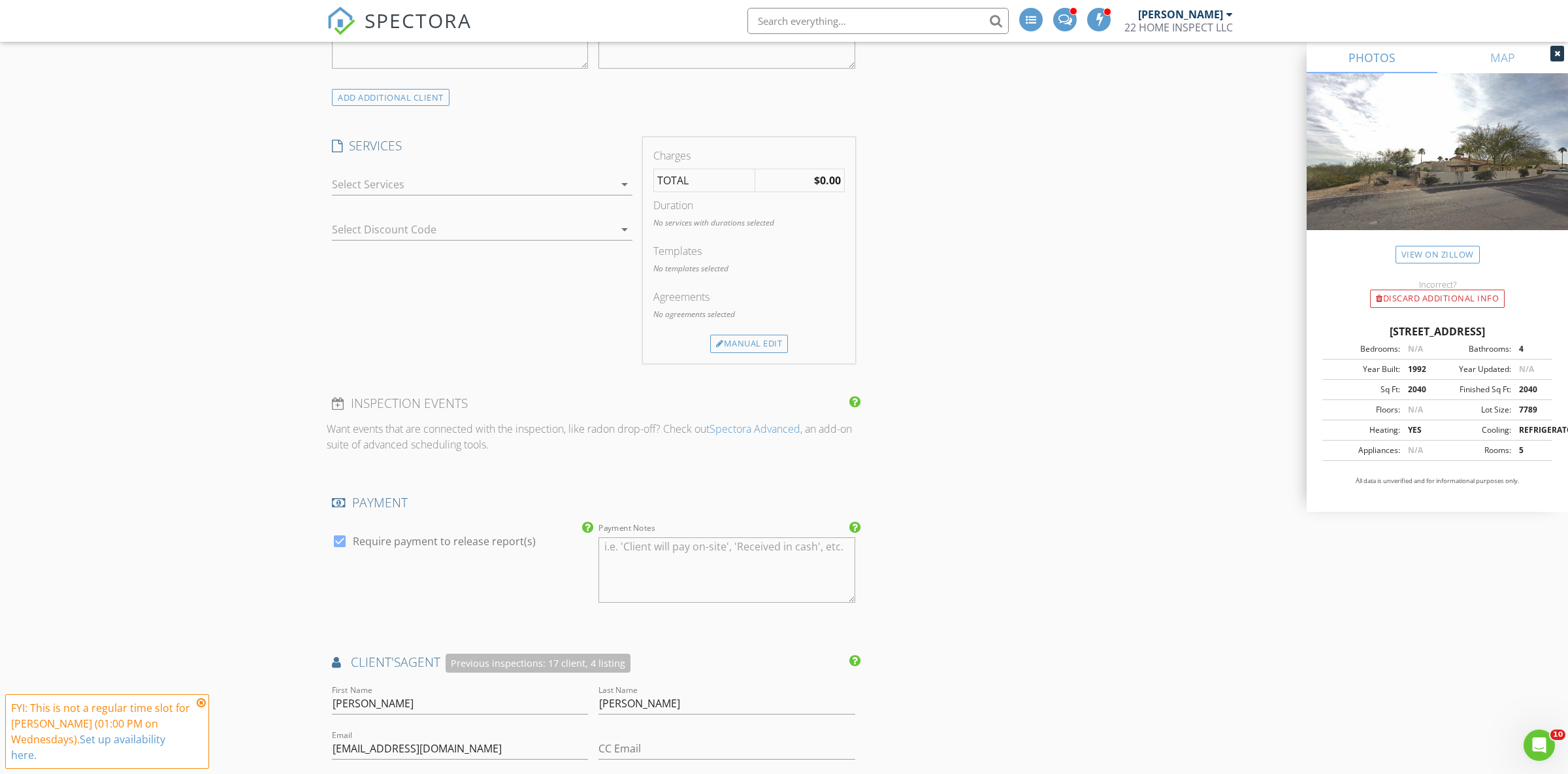
type input "[PHONE_NUMBER]"
click at [448, 186] on div at bounding box center [473, 184] width 282 height 21
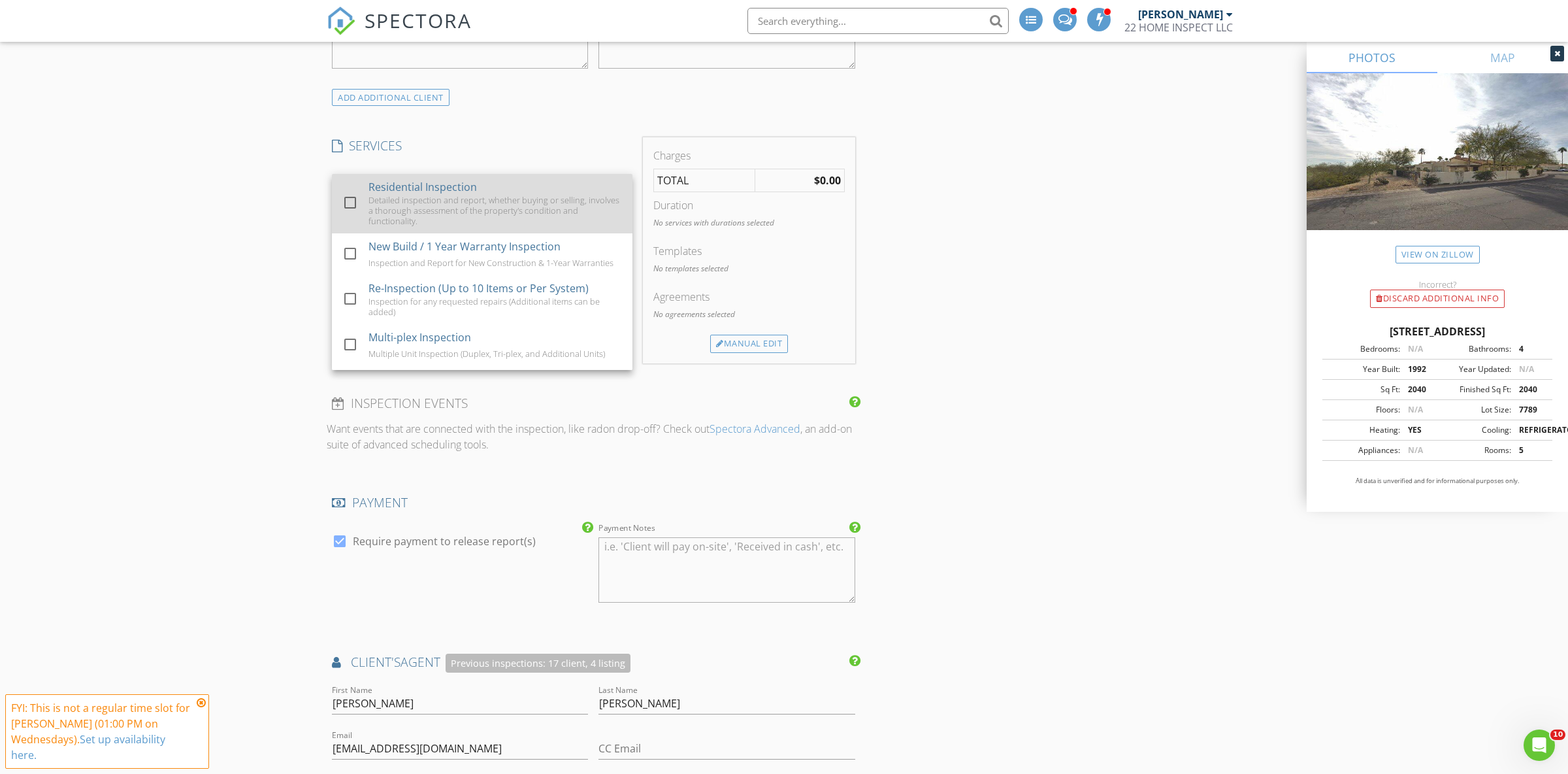
click at [352, 201] on div at bounding box center [350, 203] width 23 height 23
checkbox input "false"
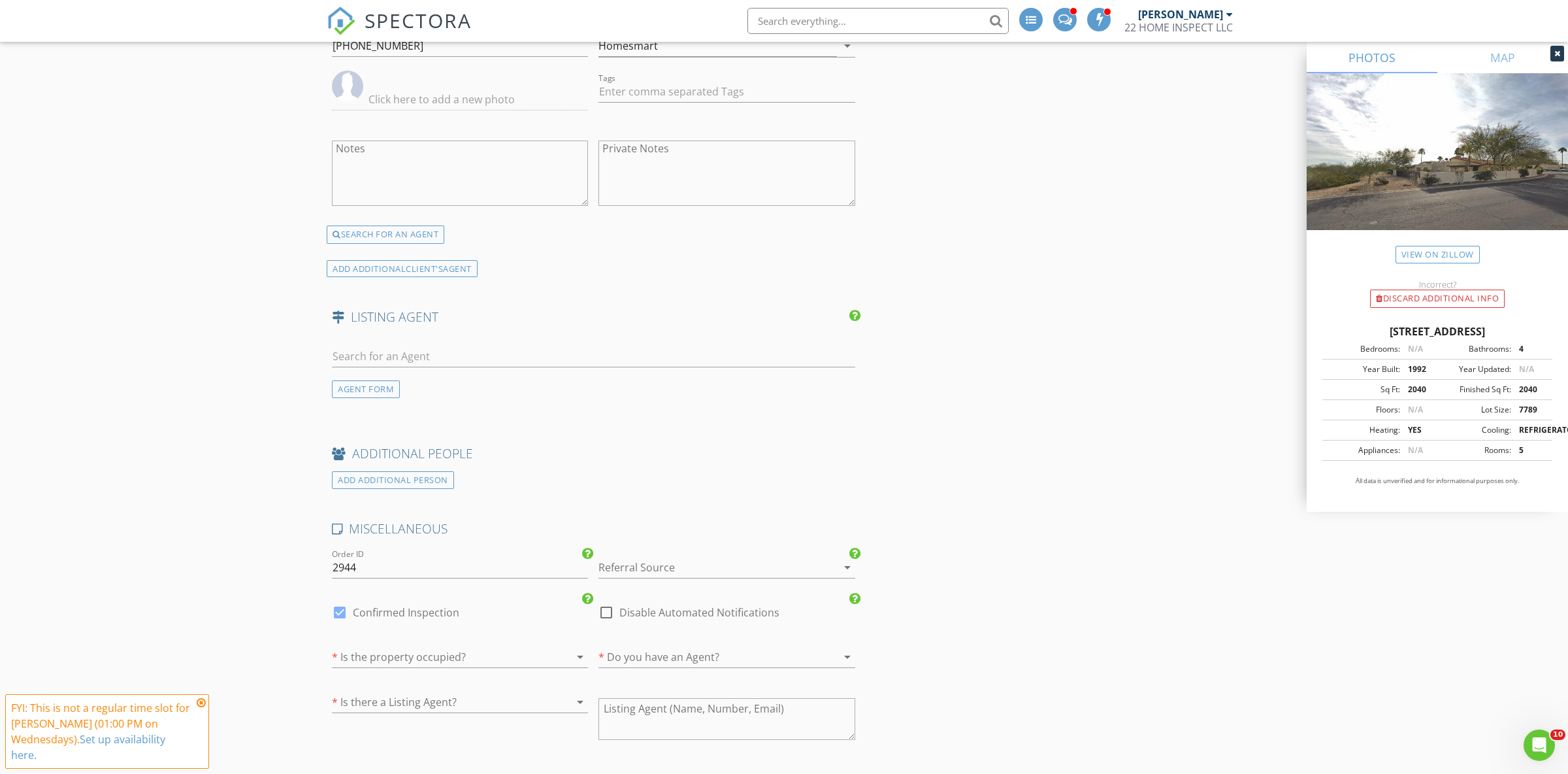
scroll to position [1967, 0]
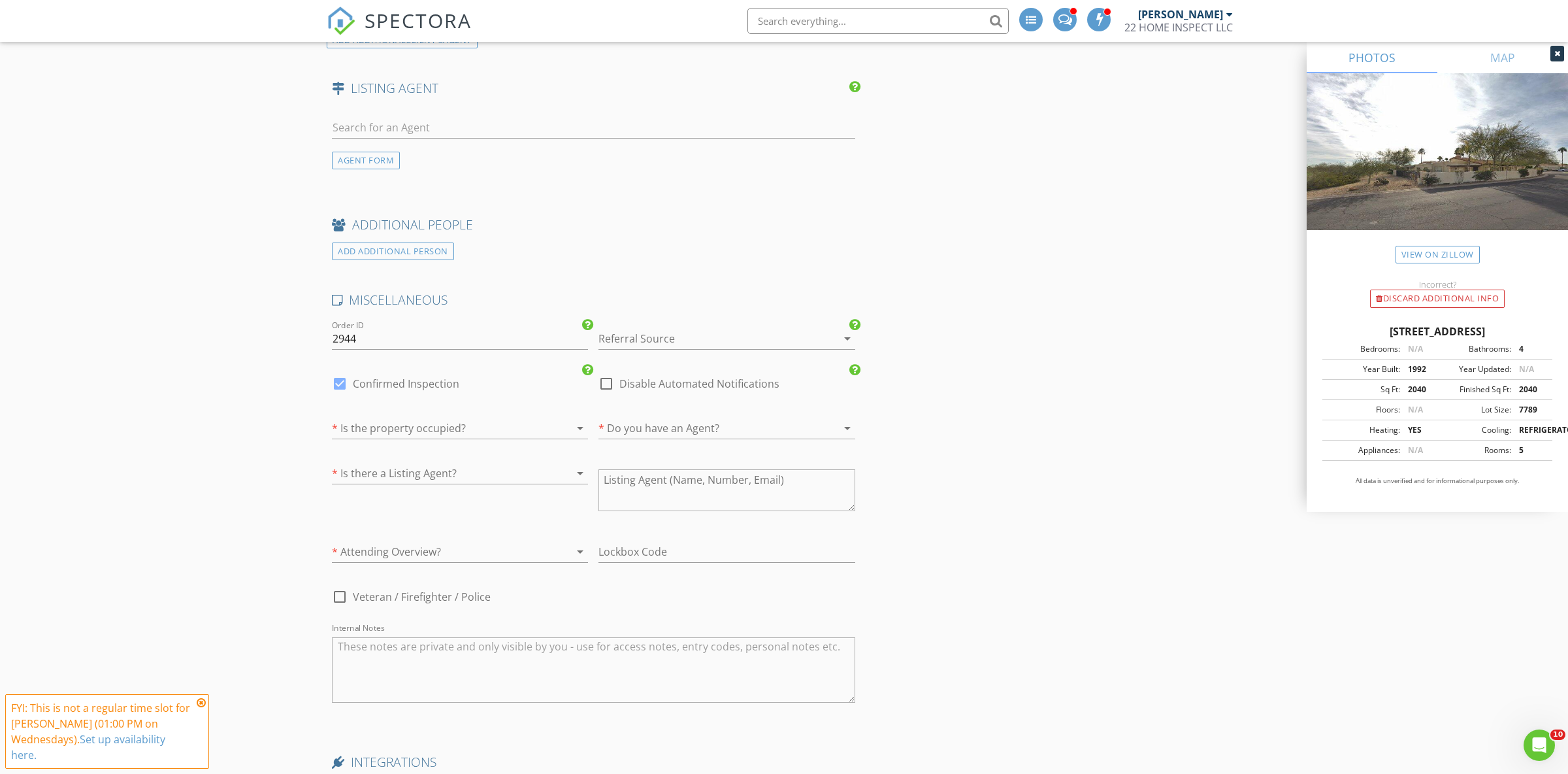
click at [413, 423] on div at bounding box center [441, 428] width 219 height 21
click at [407, 427] on div "Yes" at bounding box center [460, 427] width 235 height 16
click at [630, 417] on div at bounding box center [707, 428] width 219 height 21
click at [522, 421] on div "Yes" at bounding box center [441, 428] width 219 height 21
click at [444, 453] on div "No" at bounding box center [460, 459] width 235 height 16
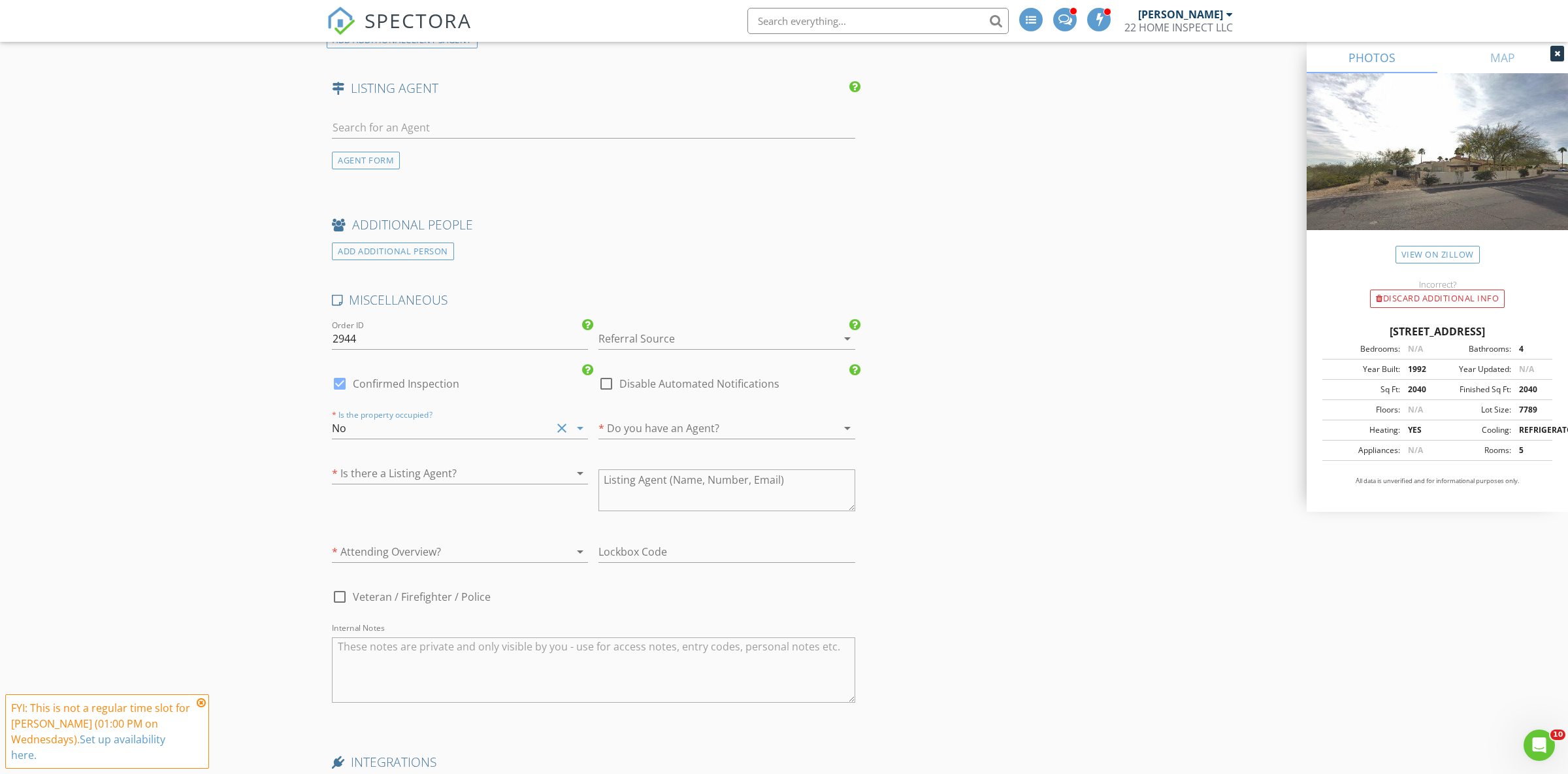
click at [609, 428] on div at bounding box center [707, 428] width 219 height 21
drag, startPoint x: 636, startPoint y: 451, endPoint x: 552, endPoint y: 467, distance: 85.5
click at [635, 451] on div "No" at bounding box center [726, 459] width 235 height 16
click at [527, 468] on div at bounding box center [441, 473] width 219 height 21
click at [509, 502] on div "No" at bounding box center [460, 504] width 235 height 16
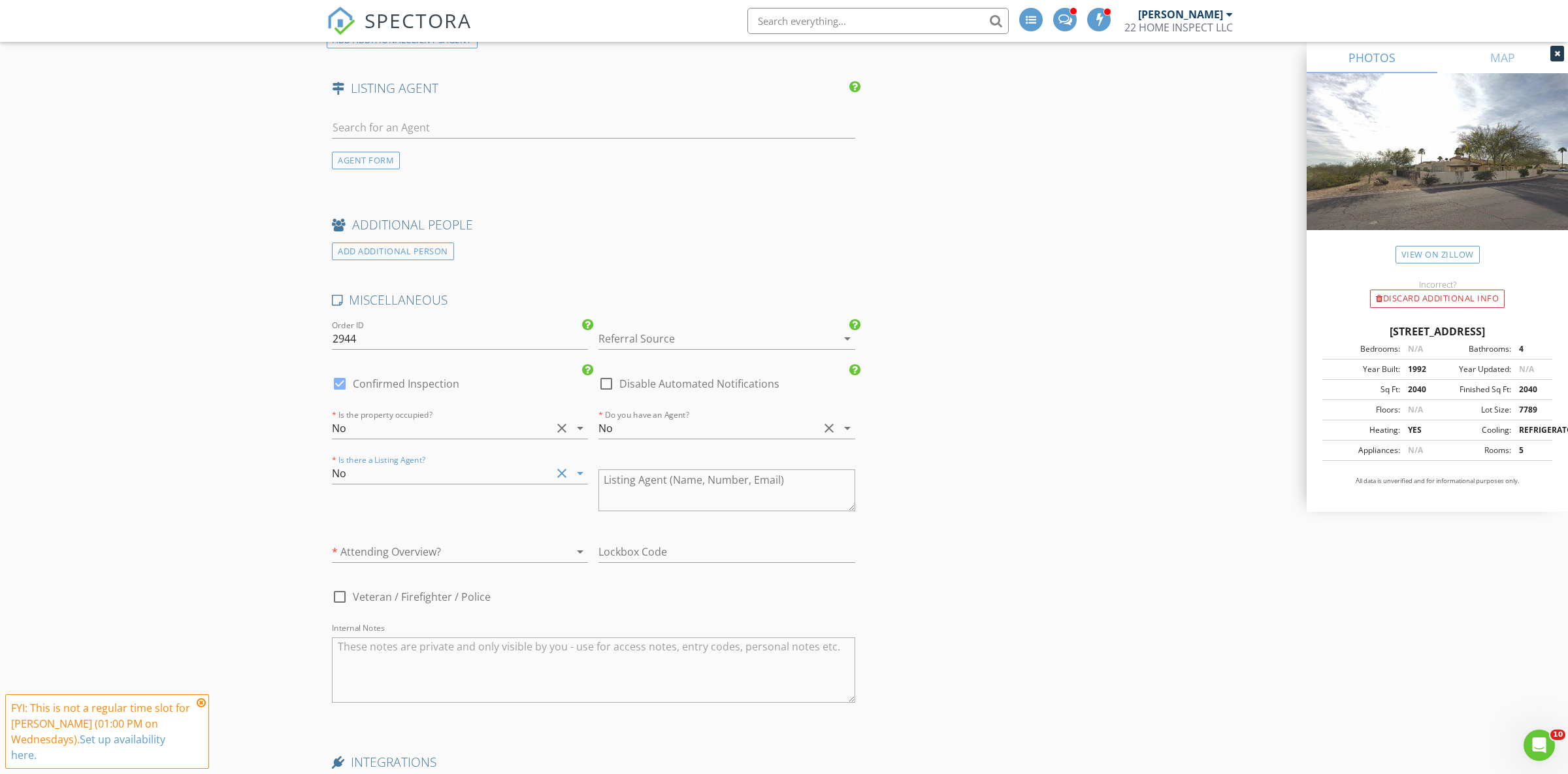
click at [499, 541] on div at bounding box center [441, 552] width 219 height 21
click at [491, 549] on div "Yes (Client / Agent)" at bounding box center [460, 551] width 235 height 16
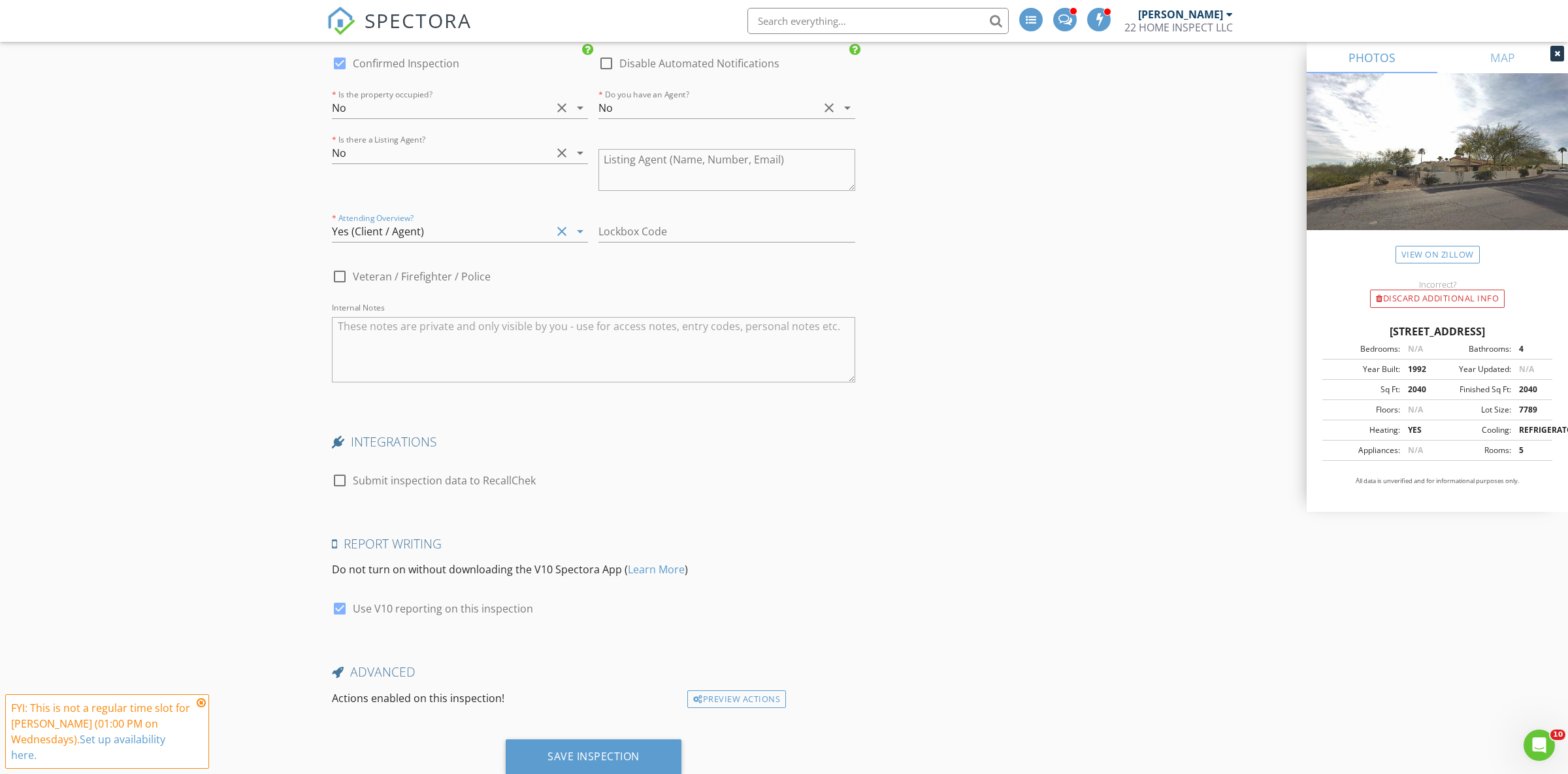
scroll to position [2013, 0]
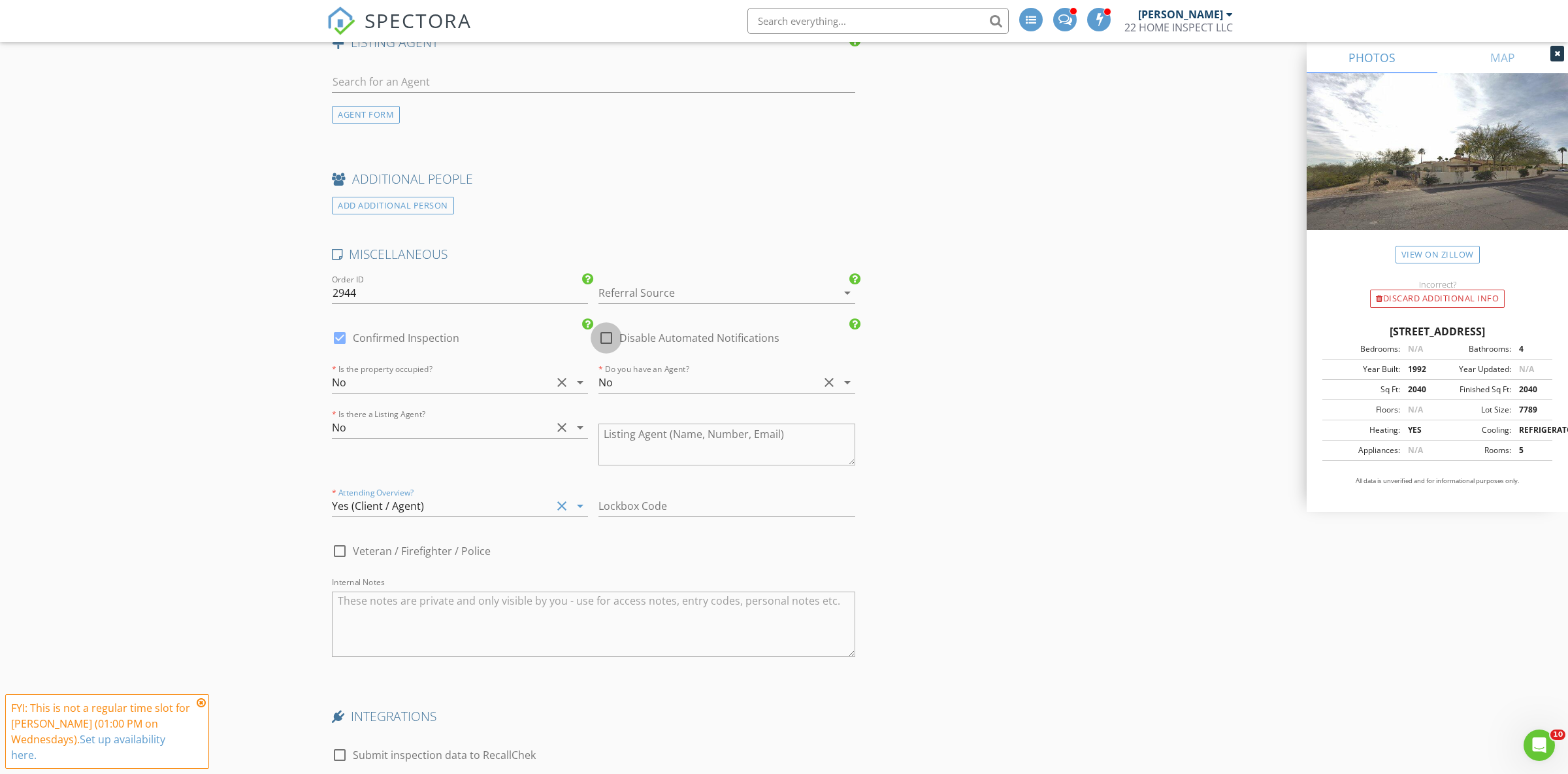
click at [607, 333] on div at bounding box center [606, 338] width 23 height 23
checkbox input "true"
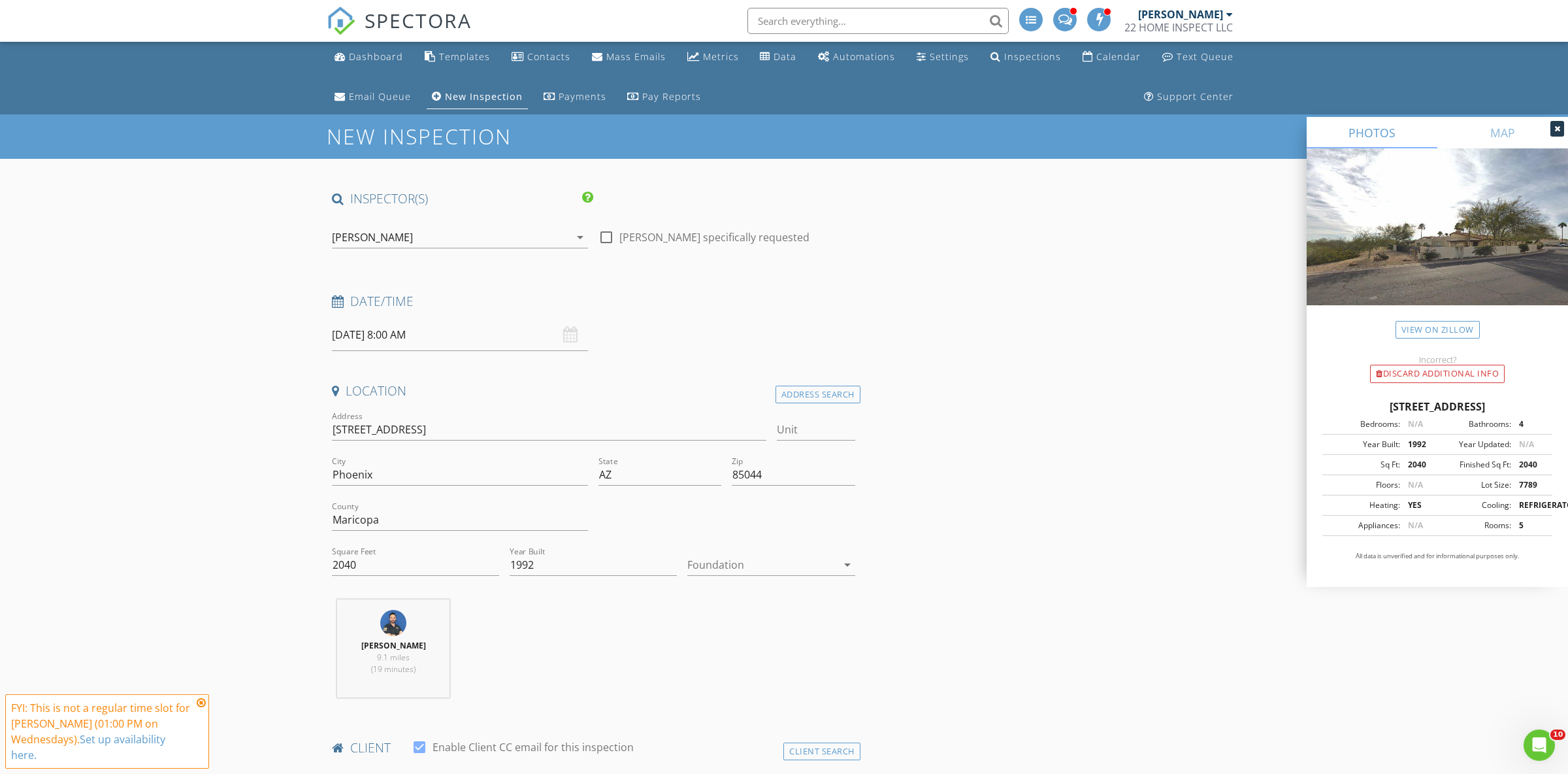
scroll to position [0, 0]
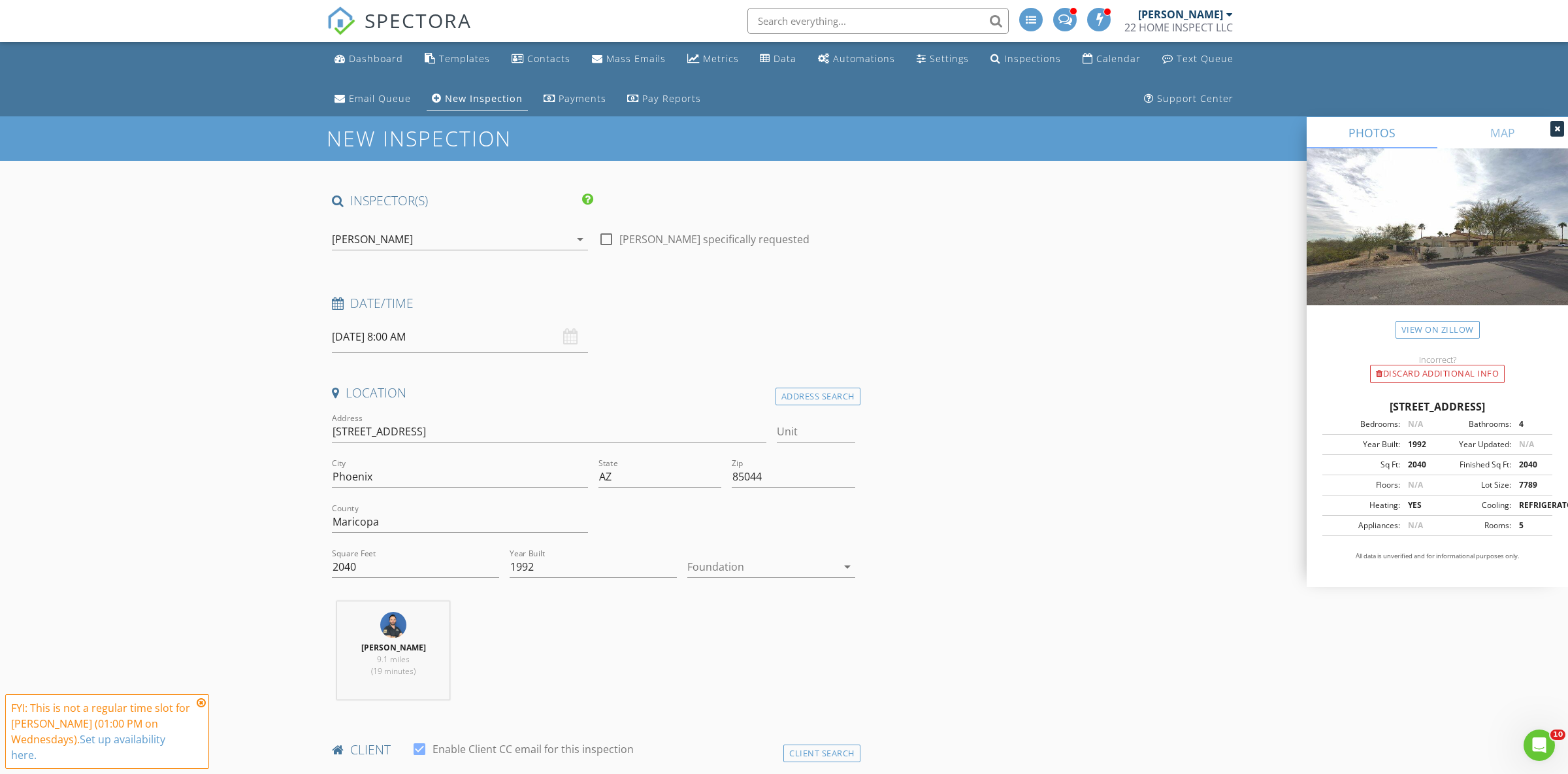
click at [386, 343] on input "08/27/2025 8:00 AM" at bounding box center [460, 337] width 256 height 32
type input "08/27/2025 9:00 AM"
type input "09"
click at [408, 555] on span at bounding box center [408, 554] width 9 height 13
type input "08/27/2025 10:00 AM"
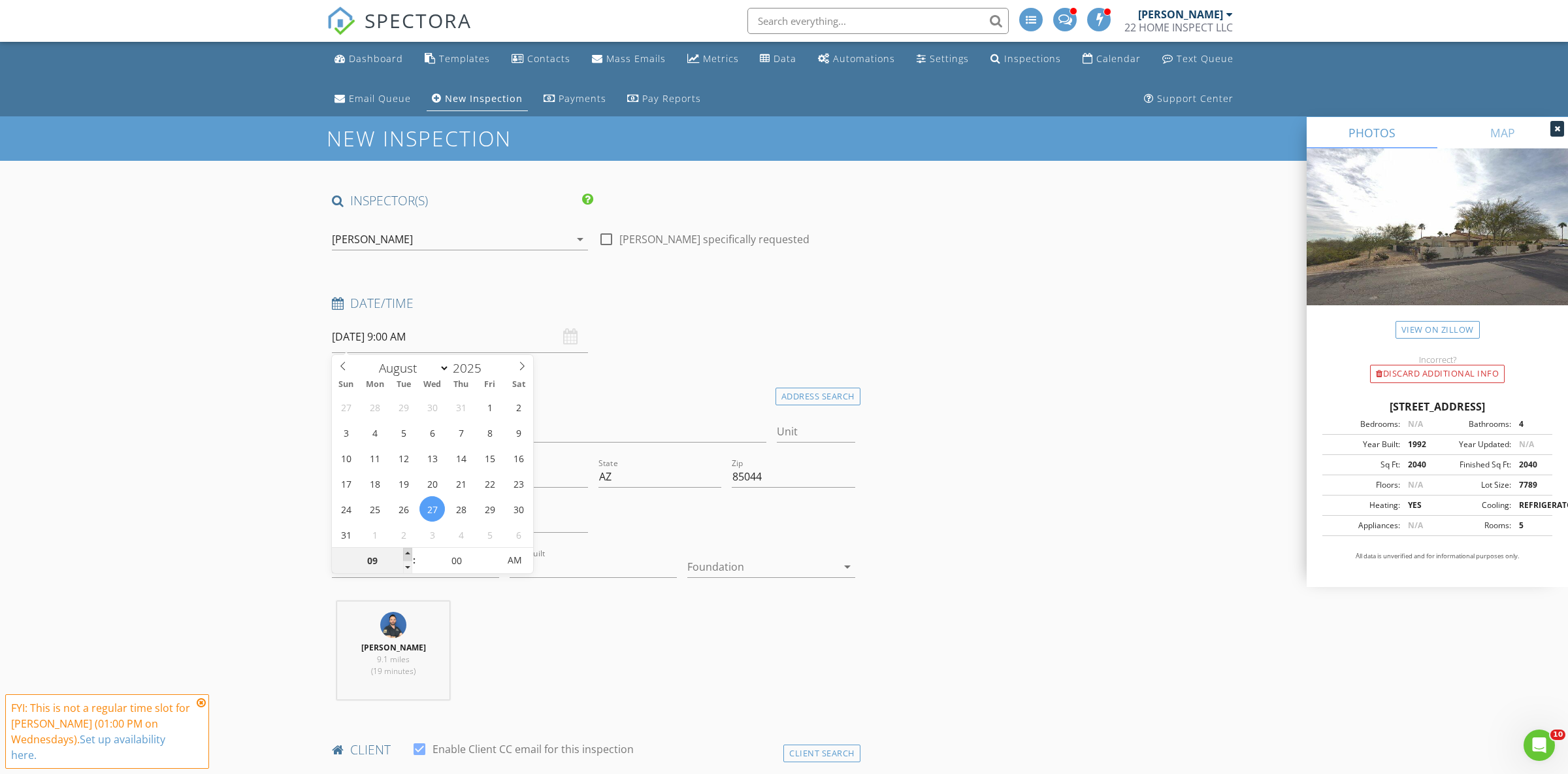
type input "10"
click at [407, 555] on span at bounding box center [408, 554] width 9 height 13
type input "08/27/2025 11:00 AM"
type input "11"
click at [407, 555] on span at bounding box center [408, 554] width 9 height 13
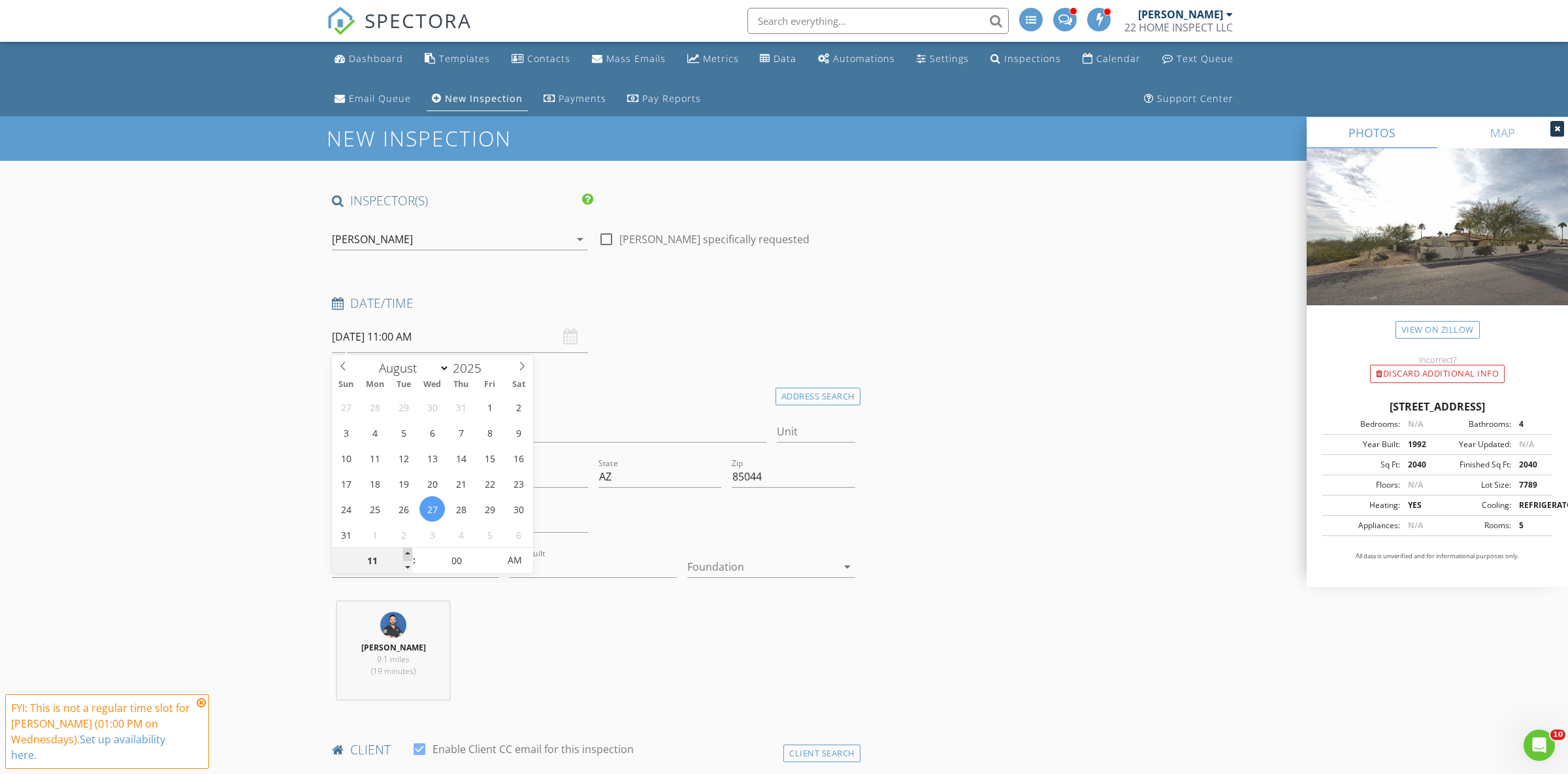
type input "08/27/2025 12:00 PM"
type input "12"
click at [407, 555] on span at bounding box center [408, 554] width 9 height 13
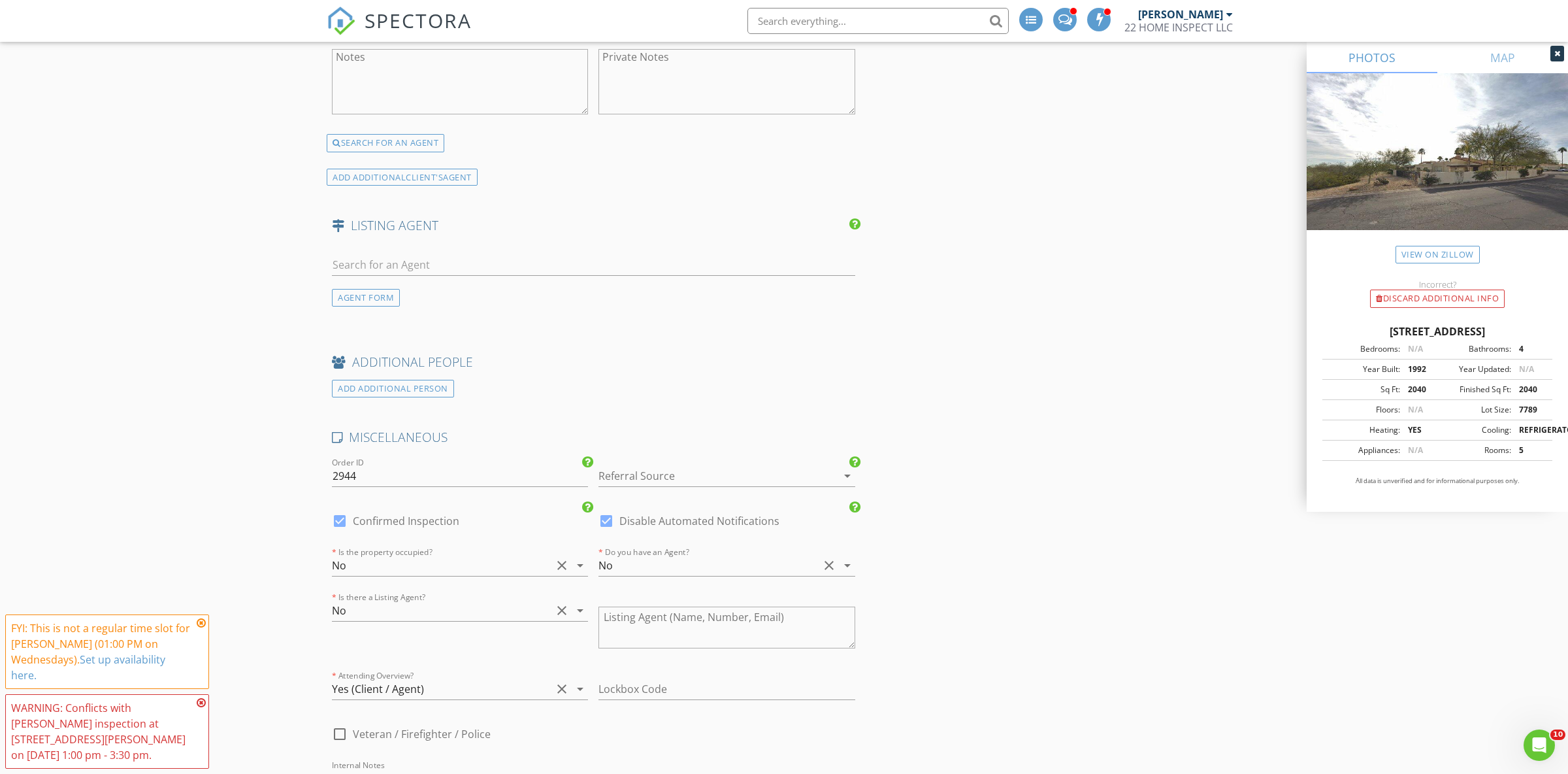
scroll to position [2324, 0]
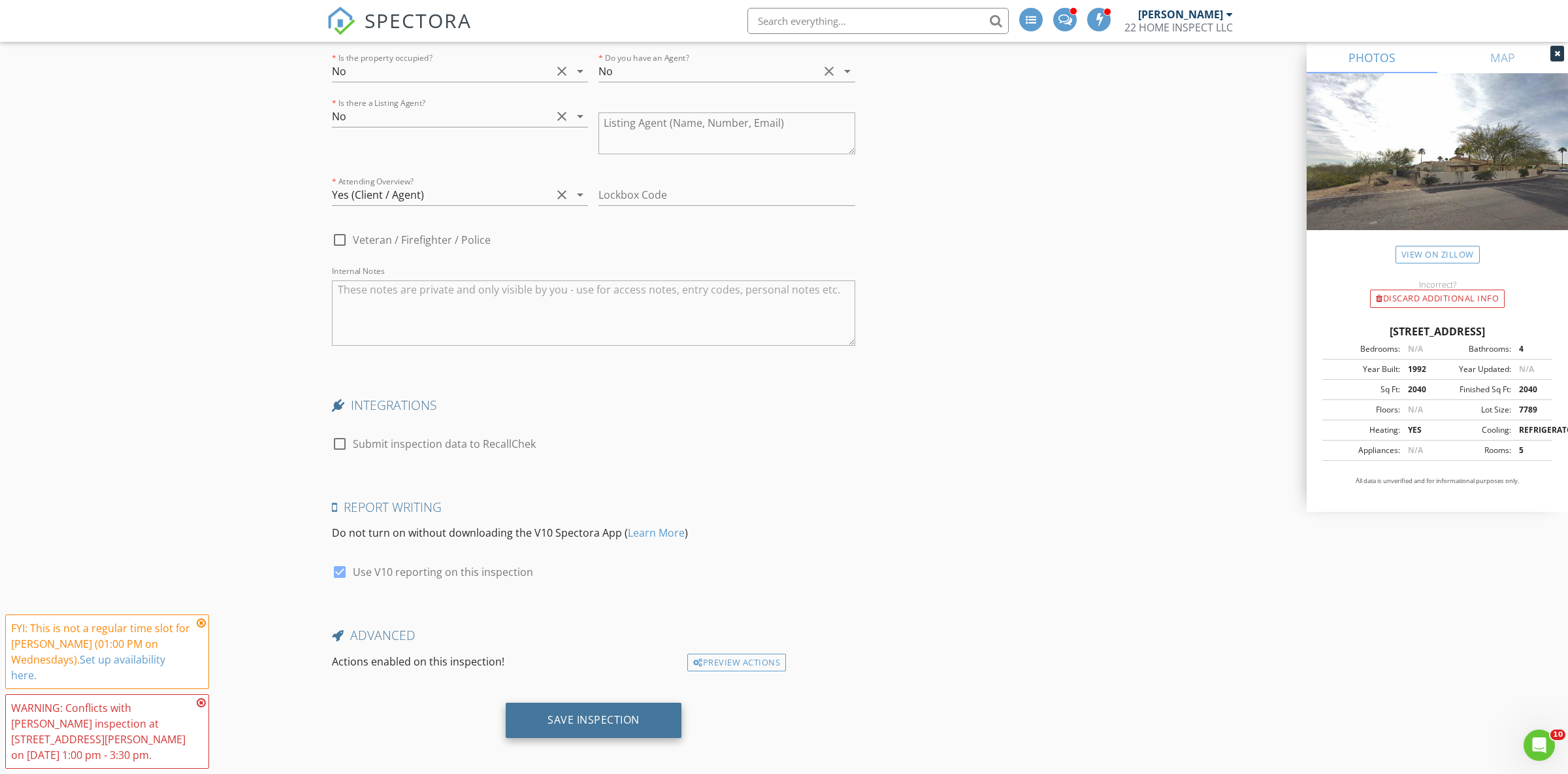
click at [617, 716] on div "Save Inspection" at bounding box center [593, 720] width 92 height 13
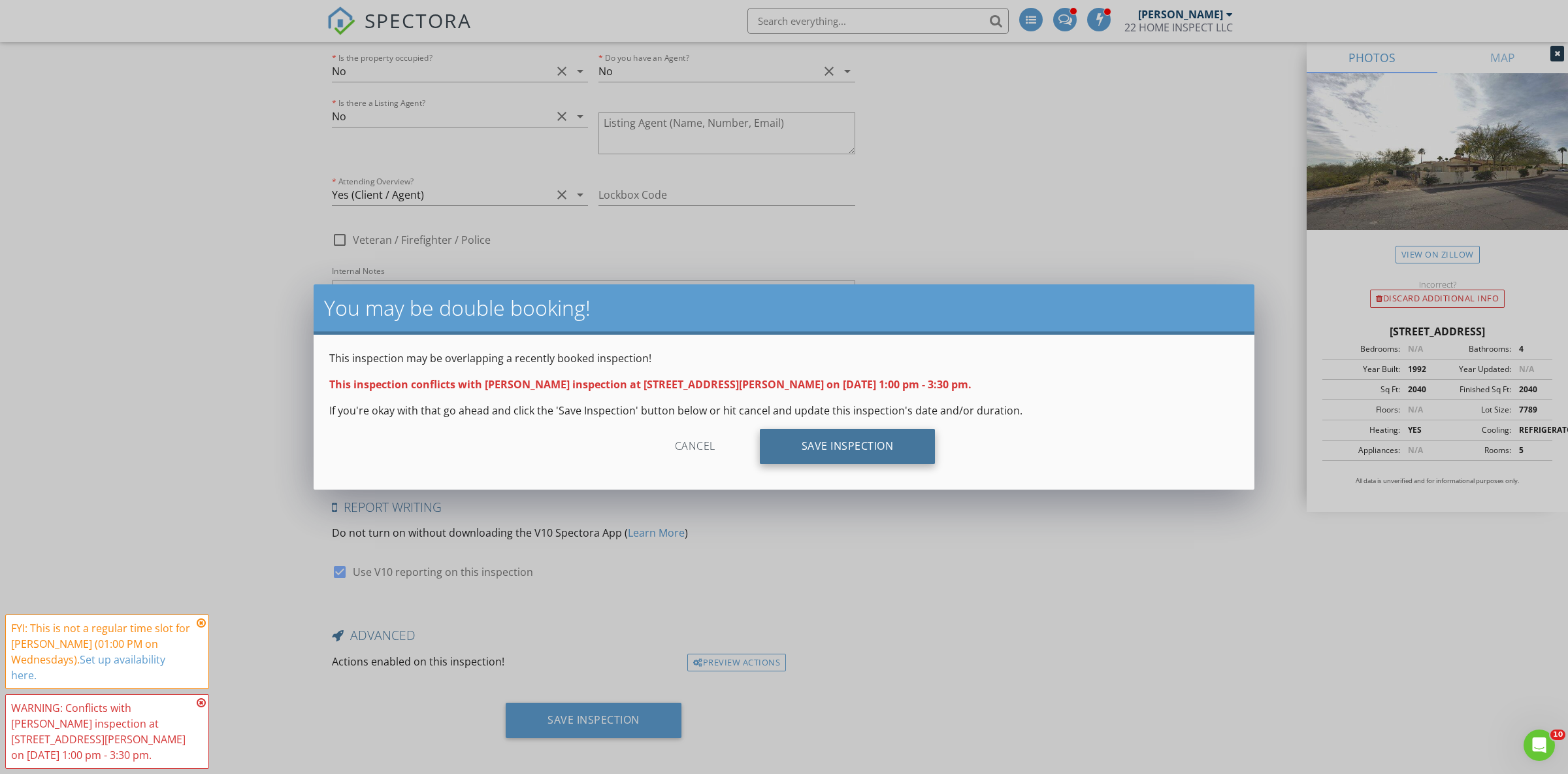
click at [866, 445] on div "Save Inspection" at bounding box center [847, 446] width 176 height 35
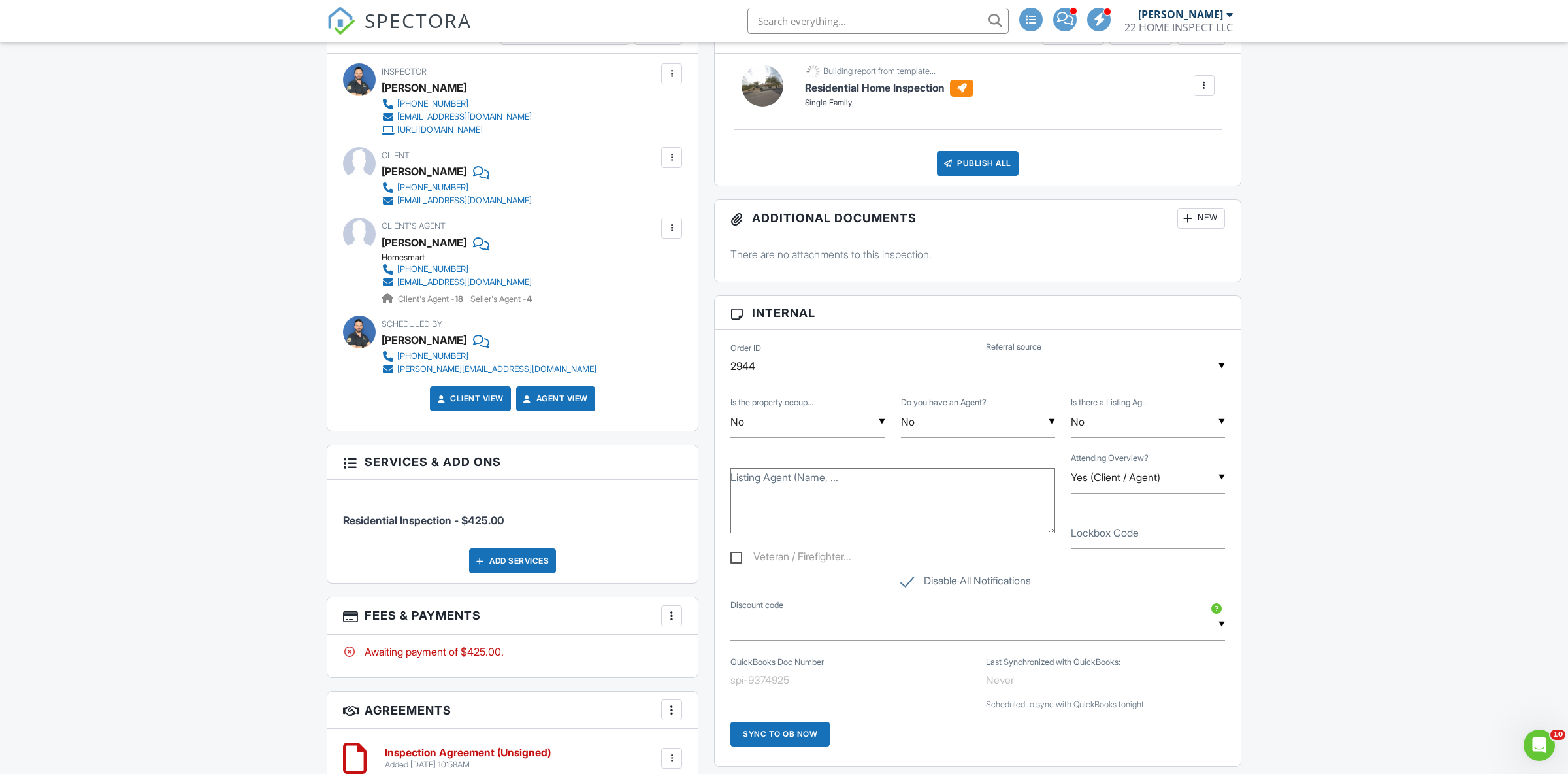
click at [670, 227] on div at bounding box center [672, 228] width 13 height 13
click at [660, 294] on li "Remove" at bounding box center [641, 300] width 67 height 32
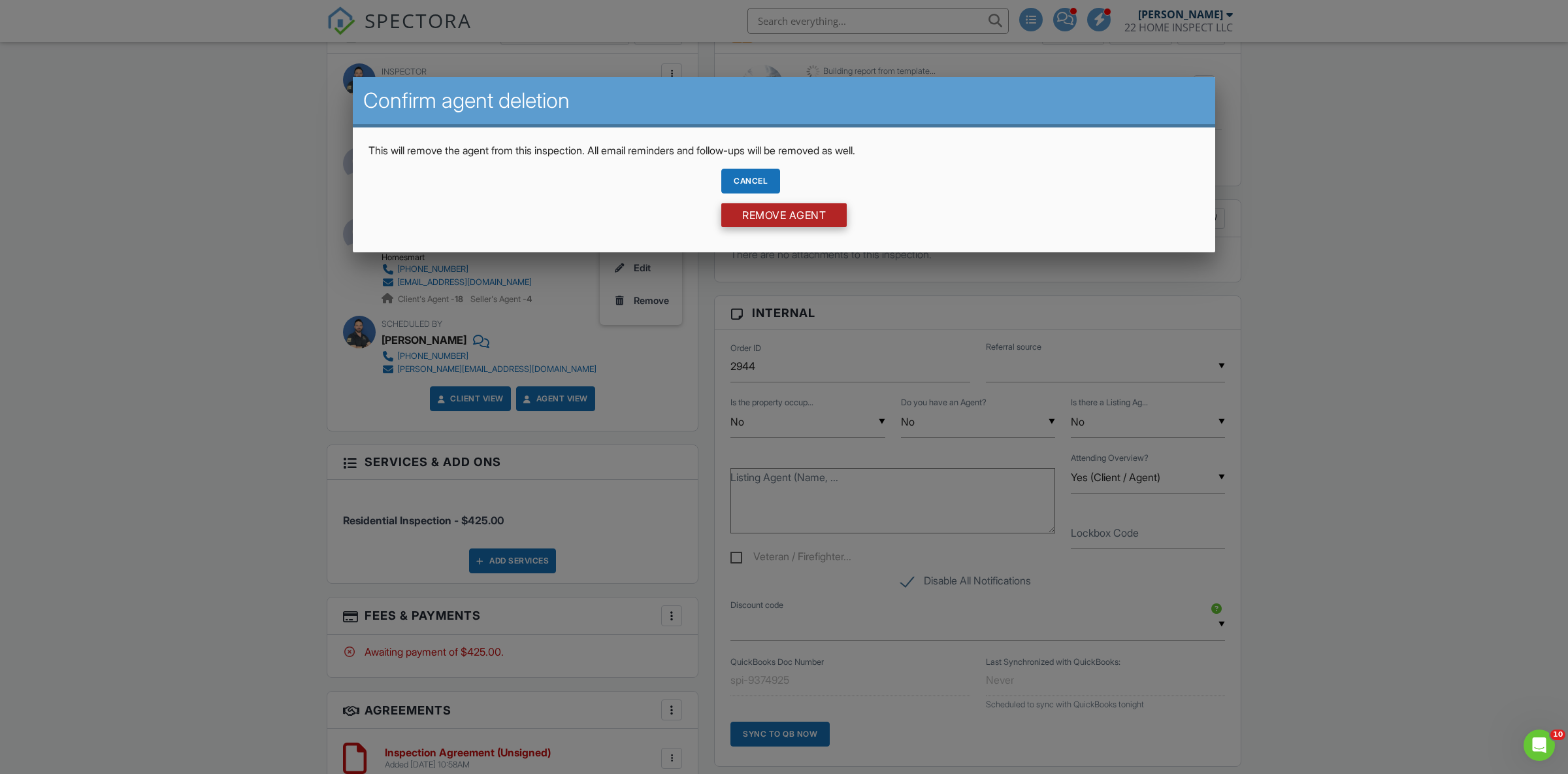
click at [783, 215] on input "Remove Agent" at bounding box center [784, 215] width 125 height 24
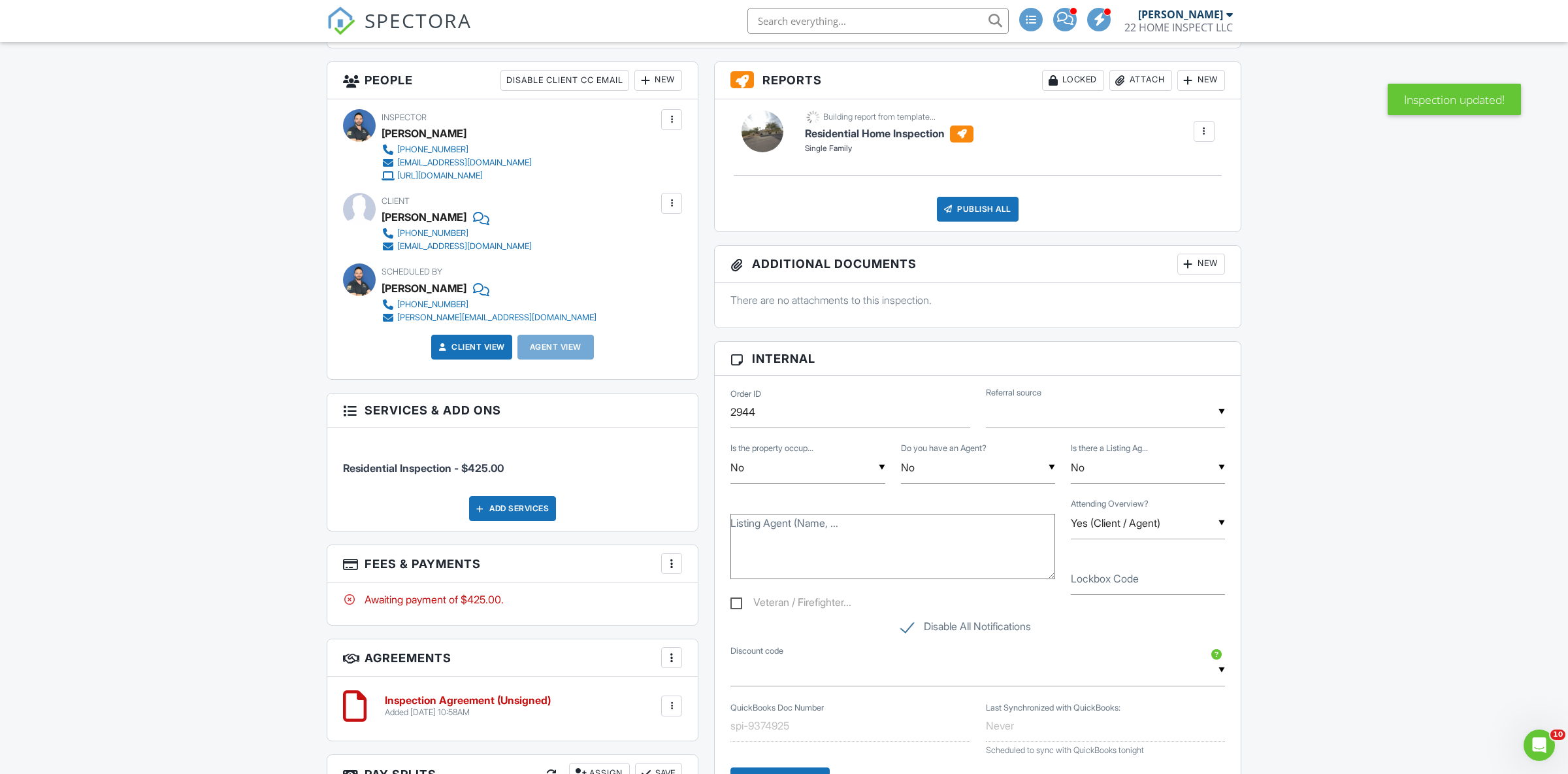
click at [665, 569] on div "More" at bounding box center [672, 563] width 21 height 21
click at [709, 607] on li "Edit Fees & Payments" at bounding box center [737, 603] width 136 height 32
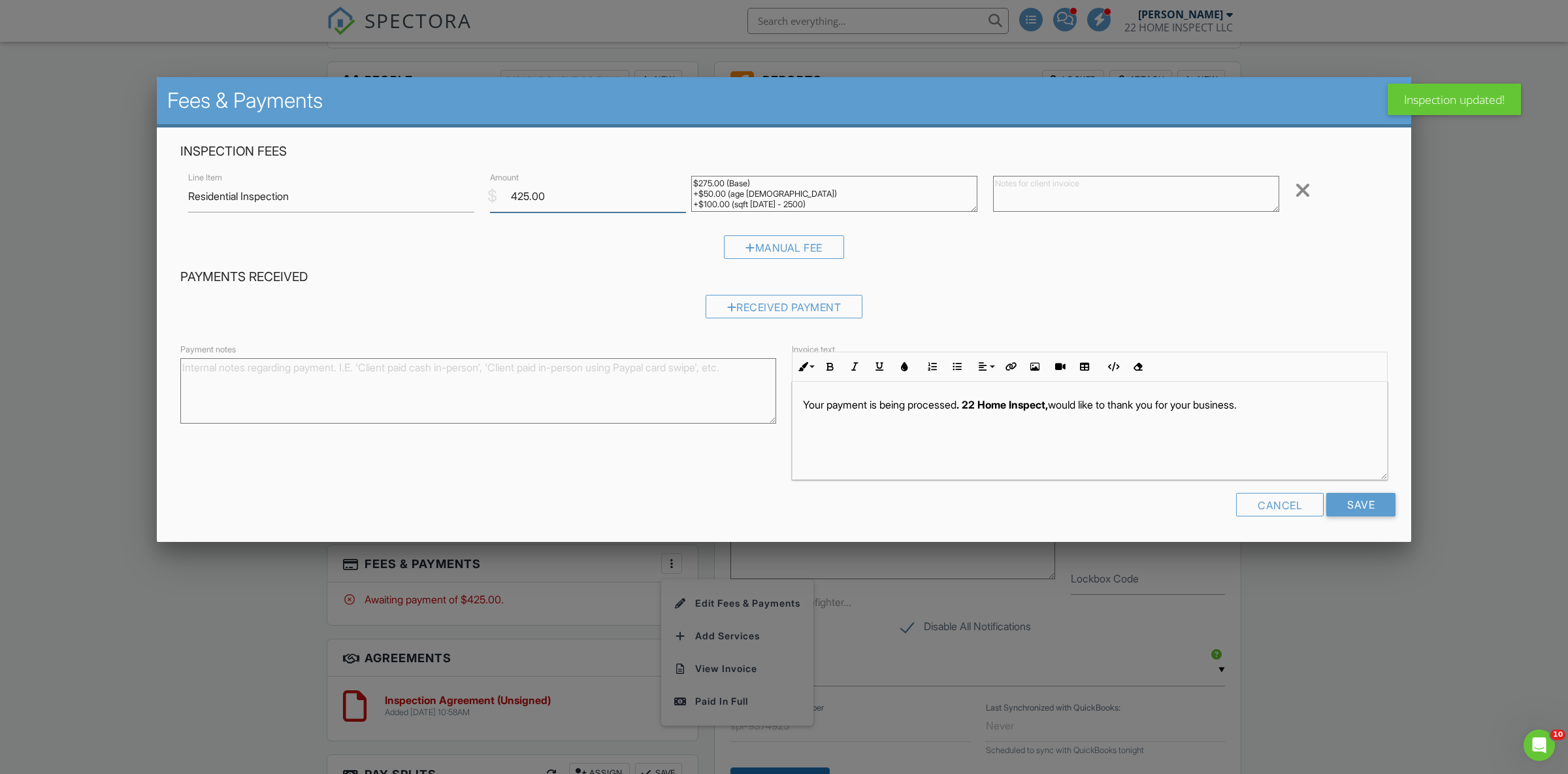
drag, startPoint x: 578, startPoint y: 200, endPoint x: 478, endPoint y: 212, distance: 100.7
click at [490, 212] on input "425.00" at bounding box center [588, 196] width 196 height 32
type input "100"
click at [1367, 505] on input "Save" at bounding box center [1361, 505] width 70 height 24
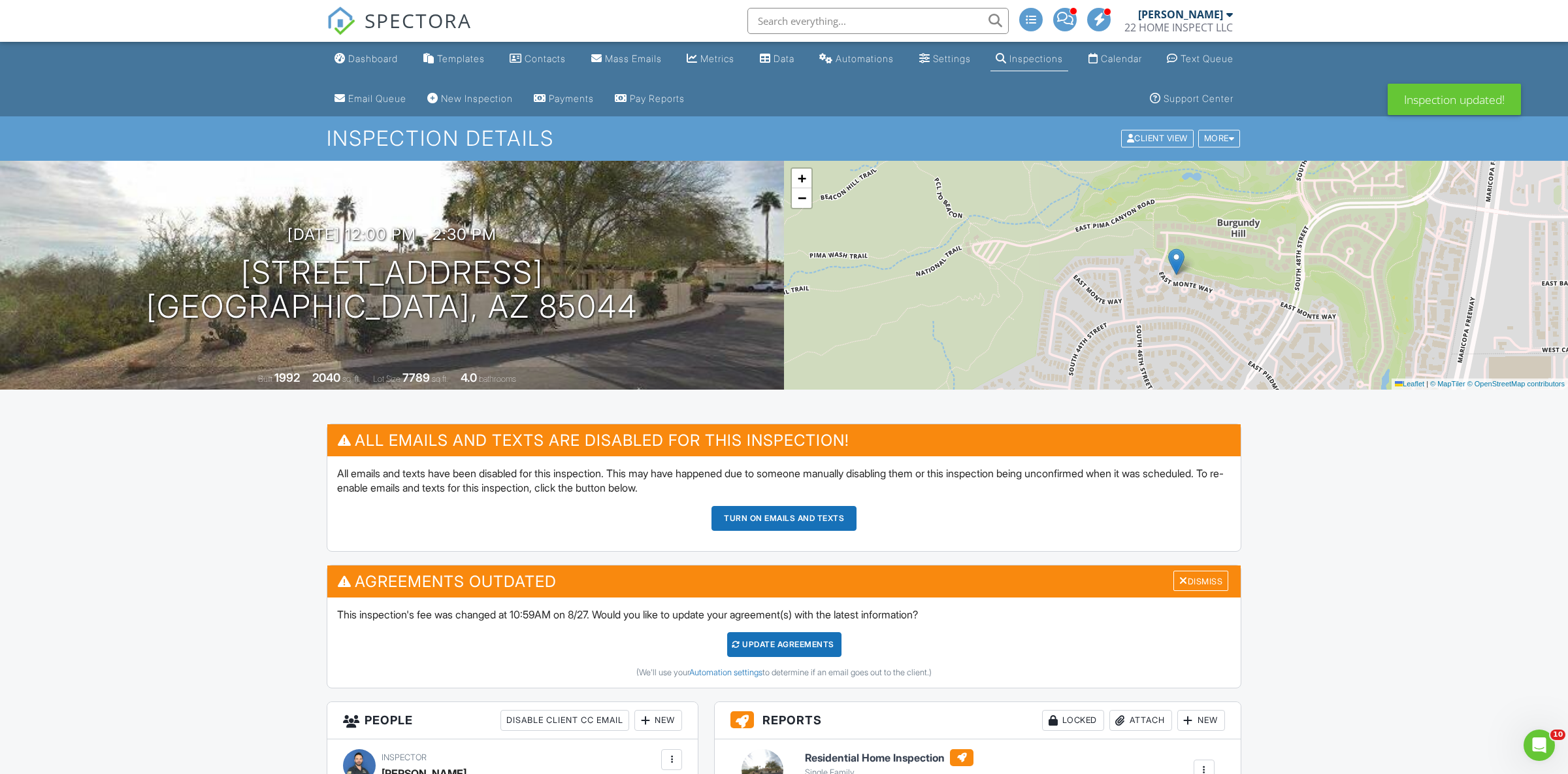
click at [814, 645] on div "Update Agreements" at bounding box center [784, 644] width 115 height 25
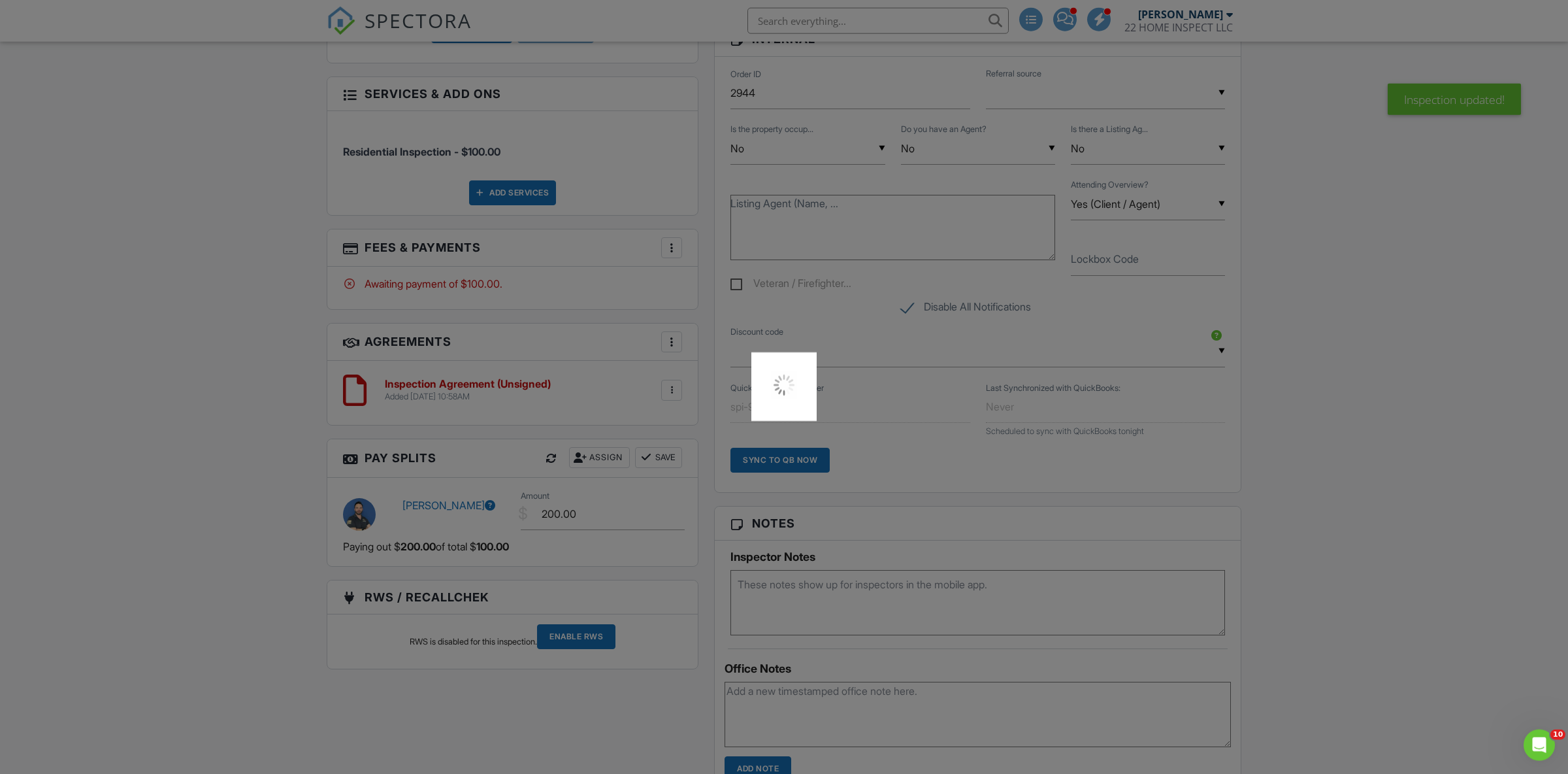
scroll to position [961, 0]
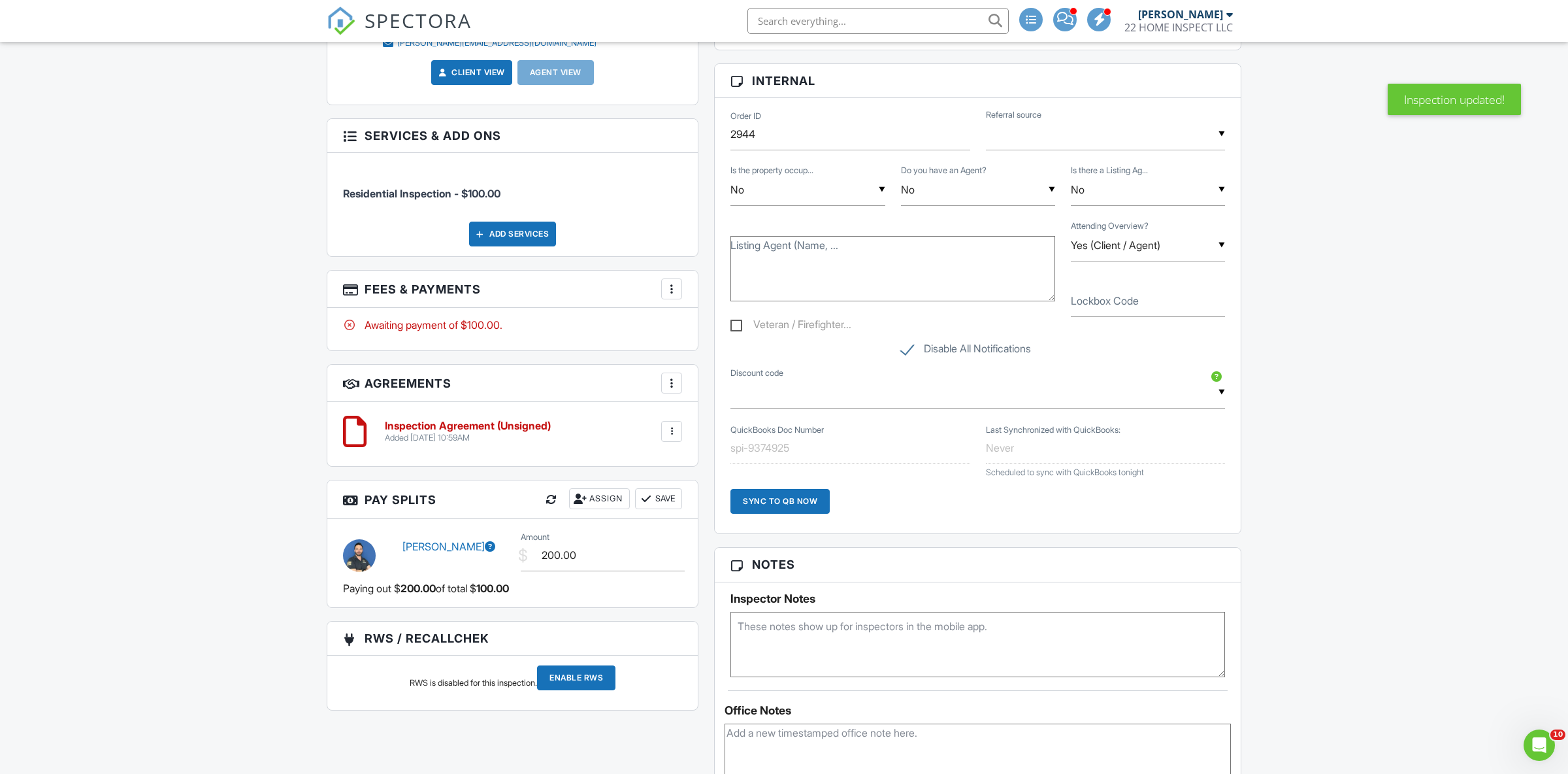
click at [672, 386] on div at bounding box center [672, 383] width 13 height 13
click at [609, 411] on div "Inspection Agreement (Unsigned) Added [DATE] 10:59AM Edit File [GEOGRAPHIC_DATA…" at bounding box center [512, 434] width 370 height 64
click at [666, 434] on div at bounding box center [672, 431] width 13 height 13
click at [647, 540] on li "Delete" at bounding box center [637, 532] width 74 height 32
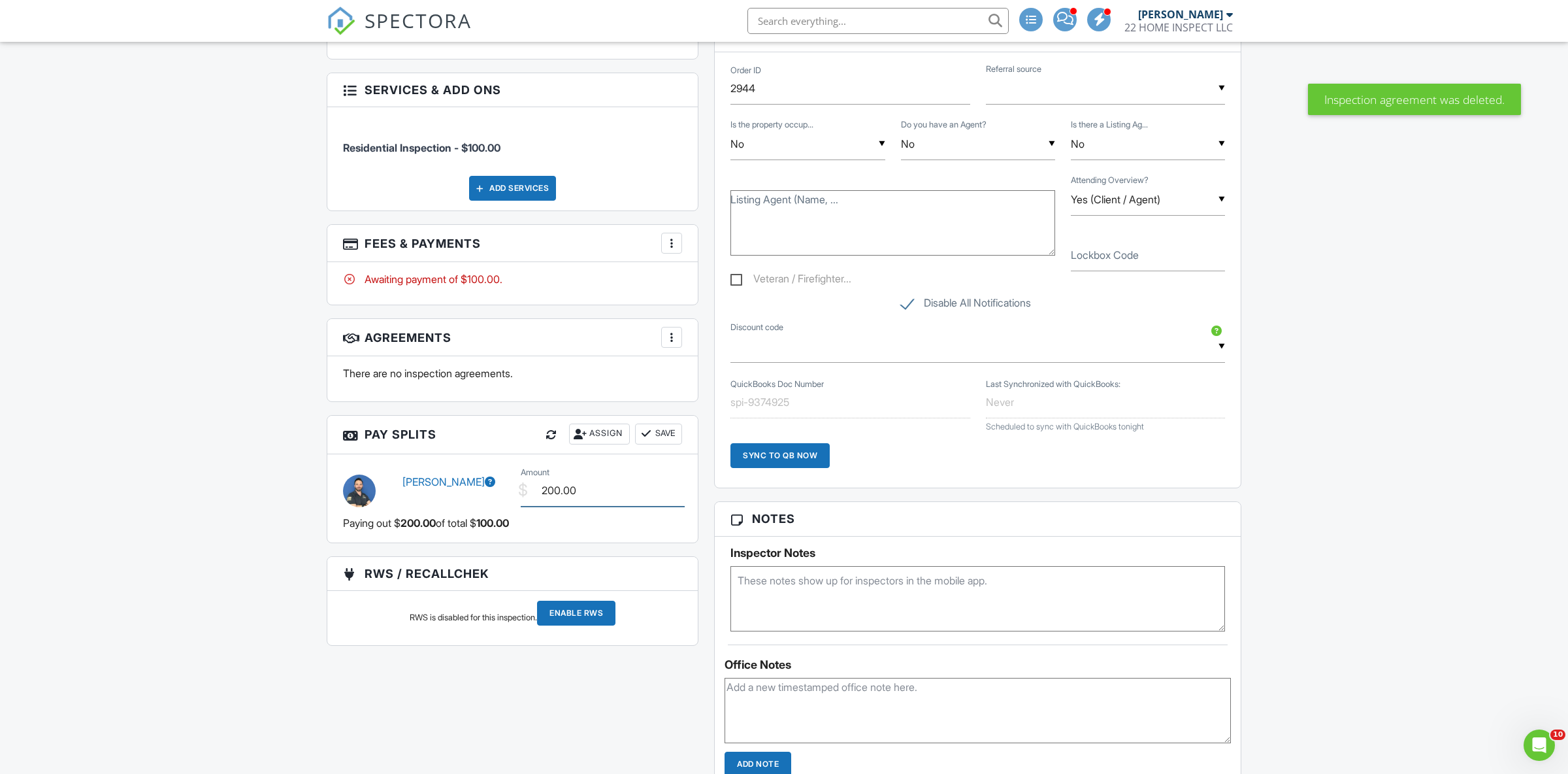
drag, startPoint x: 629, startPoint y: 499, endPoint x: 490, endPoint y: 502, distance: 139.0
click at [521, 502] on input "200.00" at bounding box center [603, 490] width 165 height 32
type input "0.00"
click at [660, 440] on button "Save" at bounding box center [658, 434] width 47 height 21
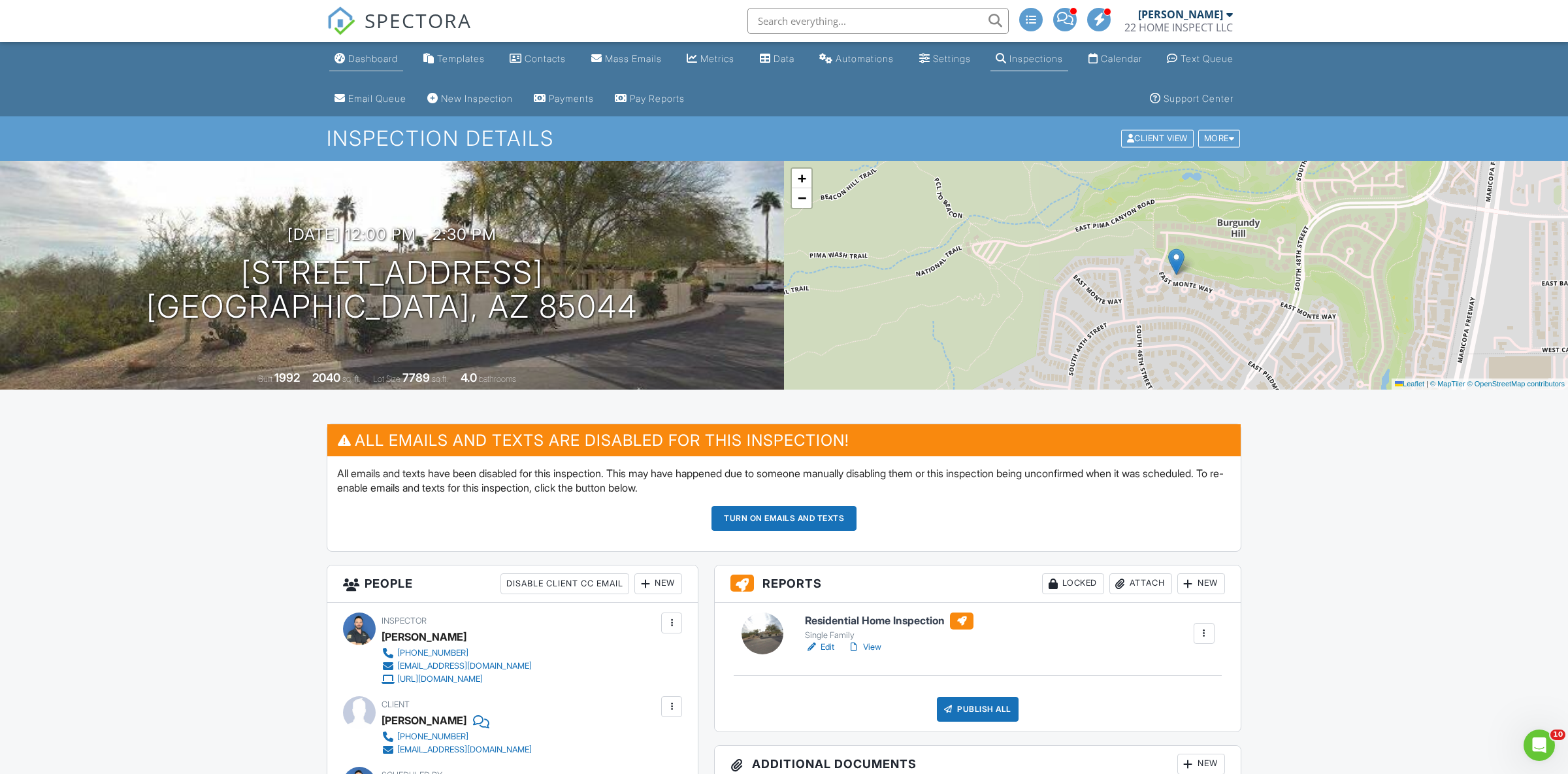
click at [382, 63] on div "Dashboard" at bounding box center [373, 58] width 50 height 11
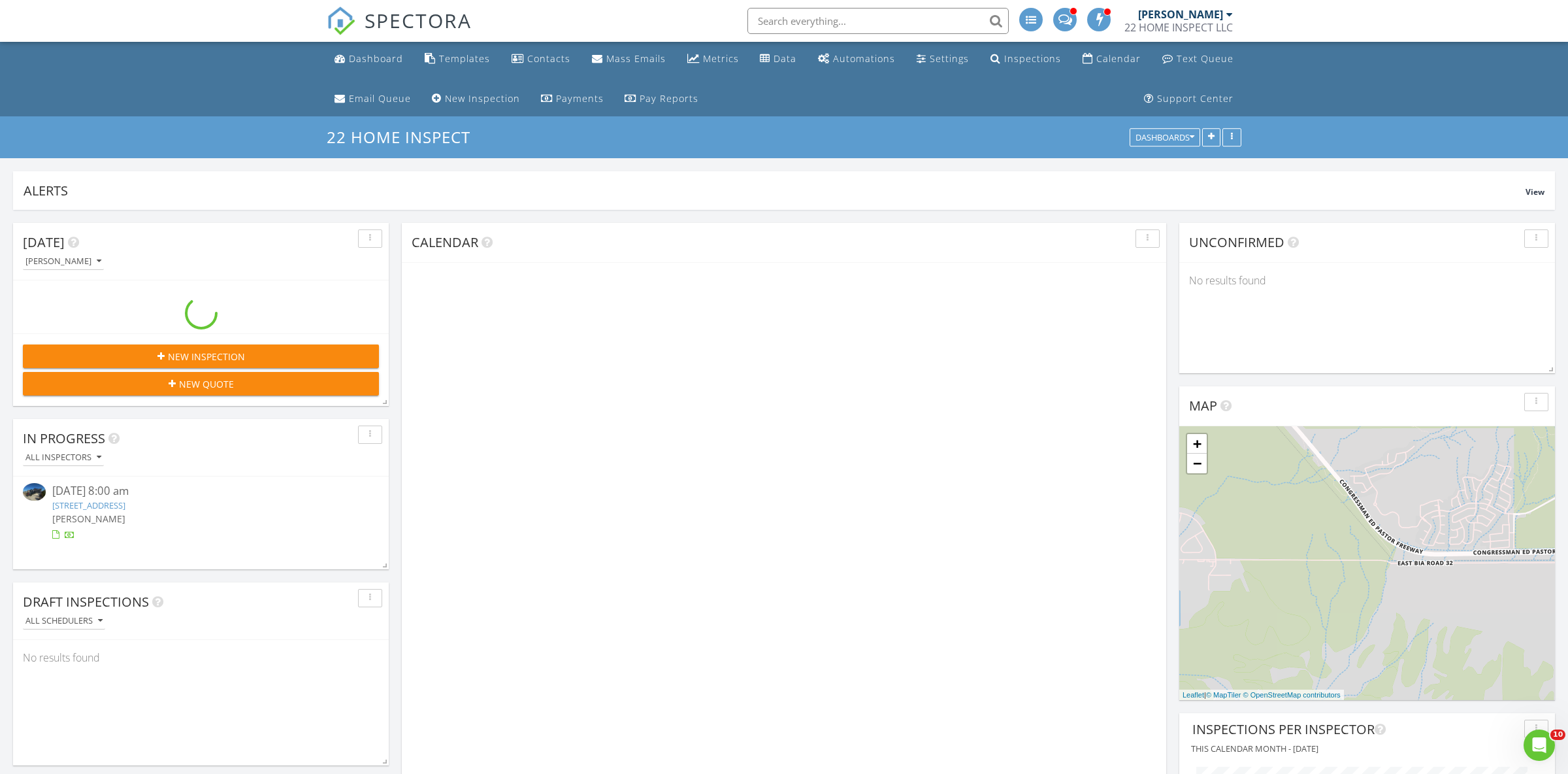
scroll to position [249, 376]
